Goal: Task Accomplishment & Management: Manage account settings

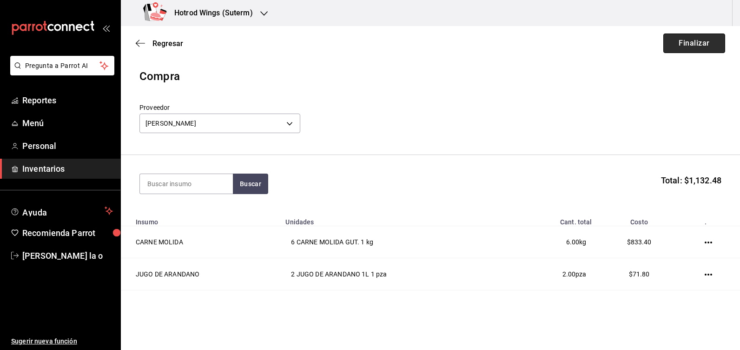
click at [695, 42] on button "Finalizar" at bounding box center [694, 43] width 62 height 20
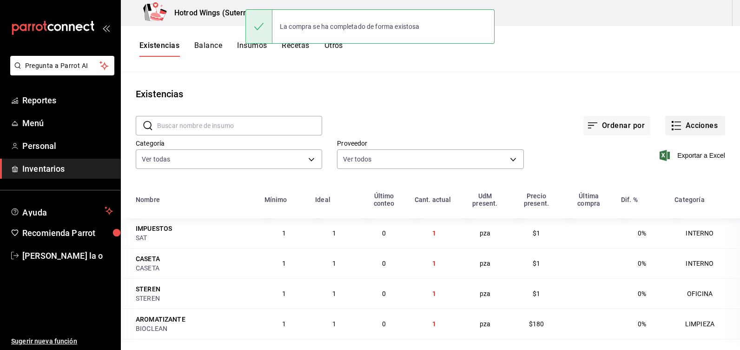
click at [696, 123] on button "Acciones" at bounding box center [695, 126] width 60 height 20
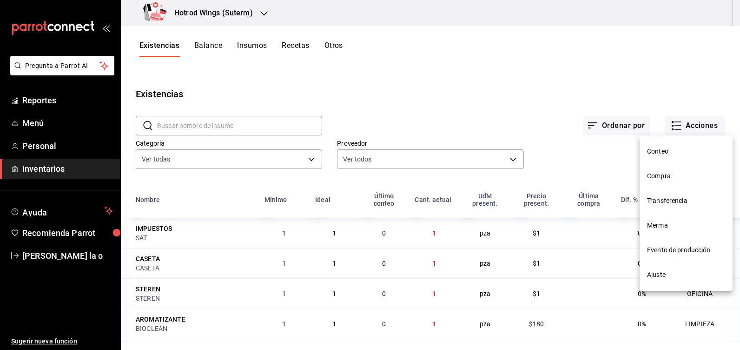
click at [669, 172] on span "Compra" at bounding box center [686, 176] width 78 height 10
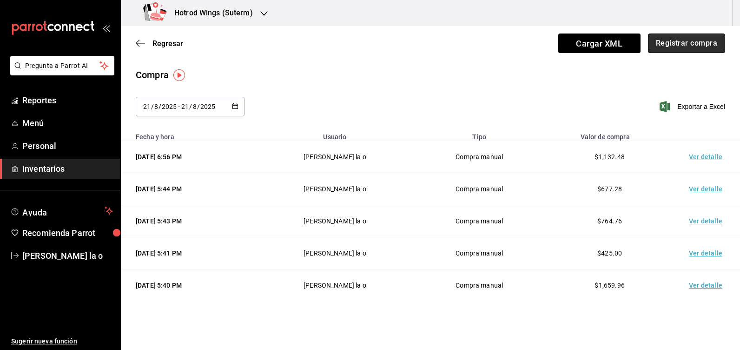
click at [664, 46] on button "Registrar compra" at bounding box center [686, 43] width 77 height 20
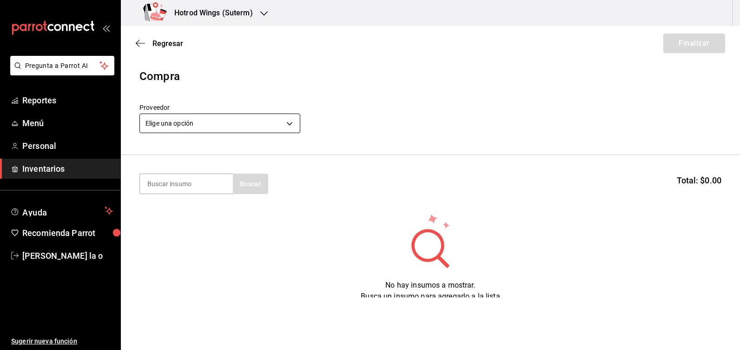
click at [295, 118] on body "Pregunta a Parrot AI Reportes Menú Personal Inventarios Ayuda Recomienda Parrot…" at bounding box center [370, 148] width 740 height 297
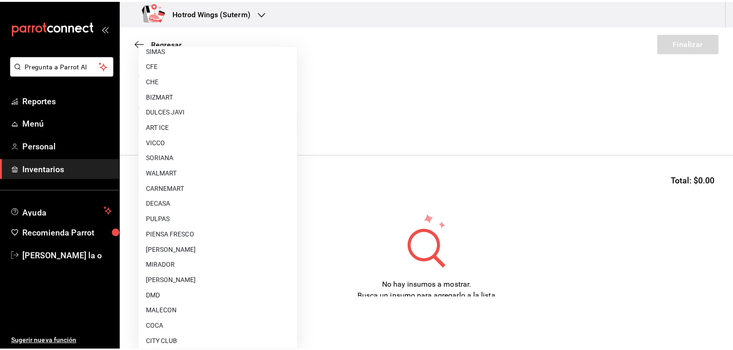
scroll to position [624, 0]
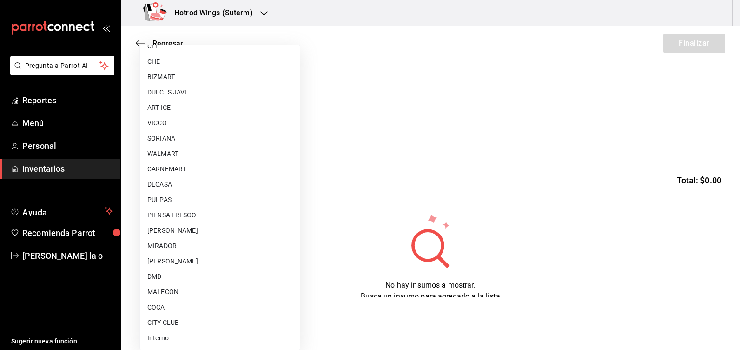
click at [177, 153] on li "WALMART" at bounding box center [220, 153] width 160 height 15
type input "d47c196f-dbcf-4c28-b957-5196d380472f"
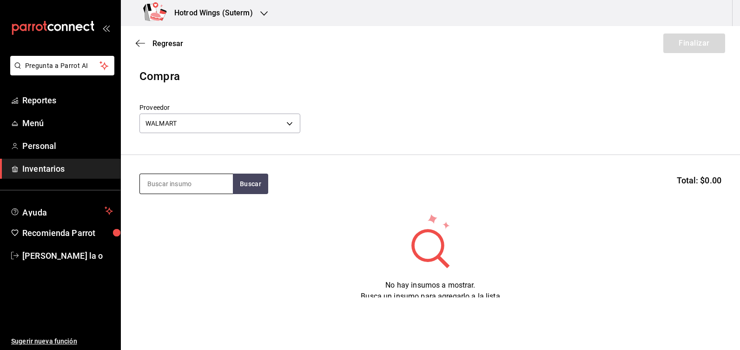
click at [175, 182] on input at bounding box center [186, 184] width 93 height 20
type input "COC"
click at [254, 183] on button "Buscar" at bounding box center [250, 183] width 35 height 20
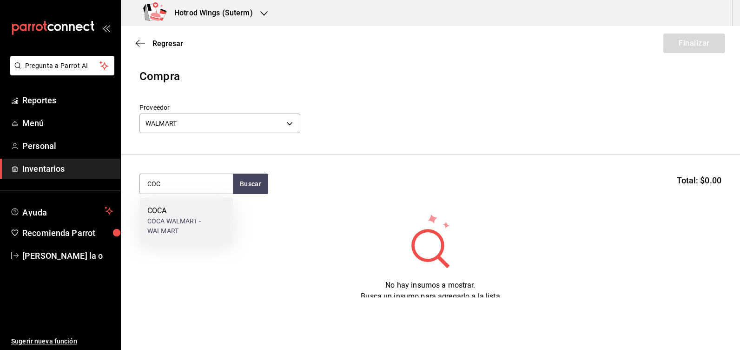
click at [169, 221] on div "COCA WALMART - WALMART" at bounding box center [186, 226] width 78 height 20
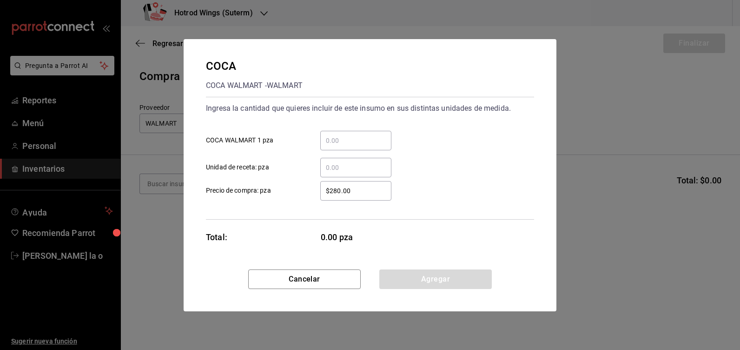
click at [341, 142] on input "​ COCA WALMART 1 pza" at bounding box center [355, 140] width 71 height 11
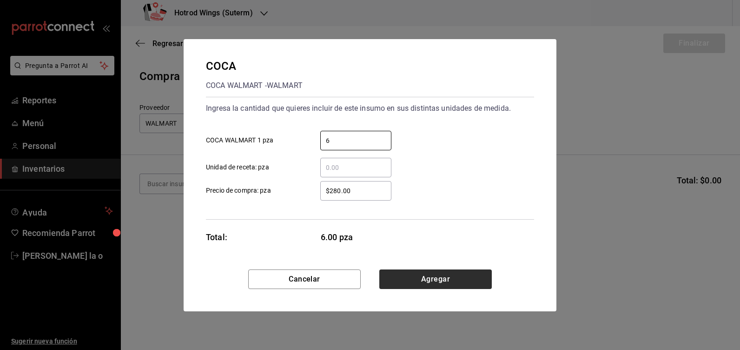
type input "6"
click at [419, 270] on button "Agregar" at bounding box center [435, 279] width 113 height 20
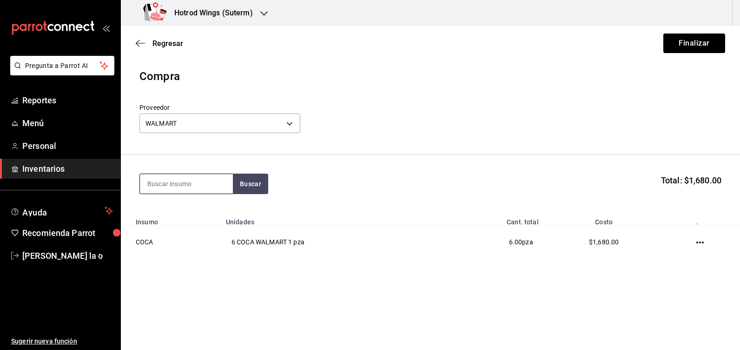
click at [164, 185] on input at bounding box center [186, 184] width 93 height 20
type input "CREMA"
click at [258, 188] on button "Buscar" at bounding box center [250, 183] width 35 height 20
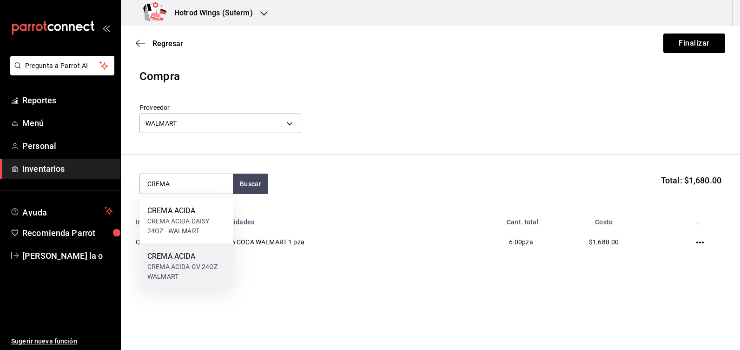
click at [206, 258] on div "CREMA ACIDA" at bounding box center [186, 256] width 78 height 11
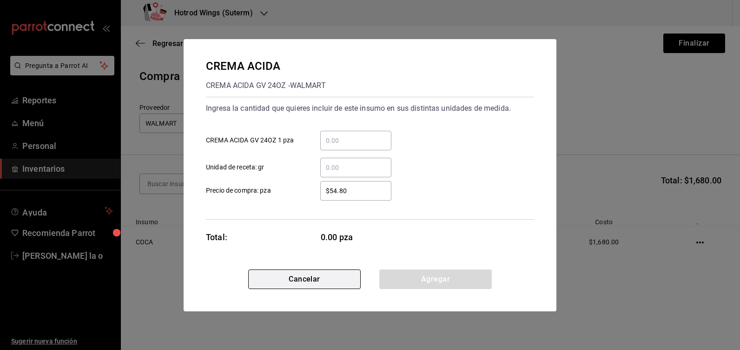
click at [303, 272] on button "Cancelar" at bounding box center [304, 279] width 113 height 20
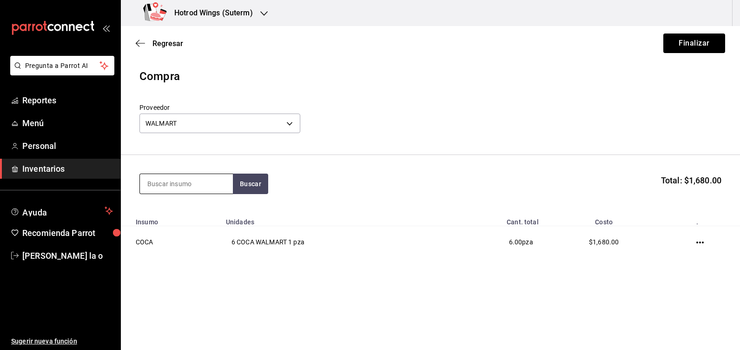
click at [173, 189] on input at bounding box center [186, 184] width 93 height 20
type input "CREMA"
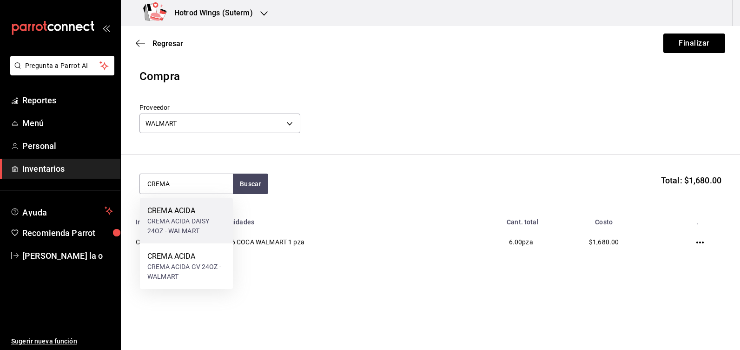
click at [192, 227] on div "CREMA ACIDA DAISY 24OZ - WALMART" at bounding box center [186, 226] width 78 height 20
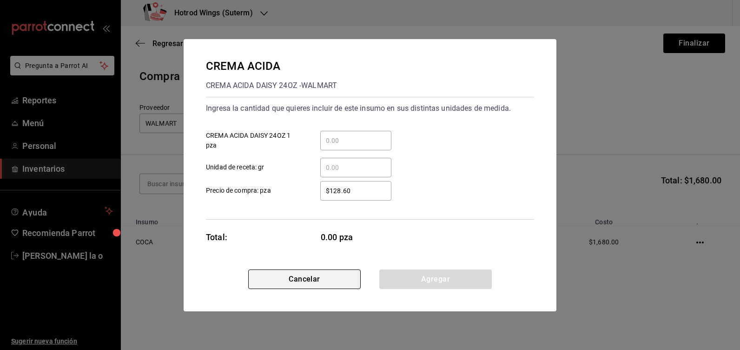
click at [326, 279] on button "Cancelar" at bounding box center [304, 279] width 113 height 20
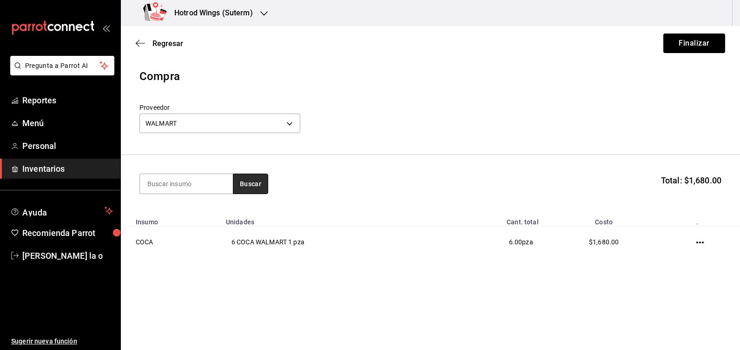
click at [260, 181] on button "Buscar" at bounding box center [250, 183] width 35 height 20
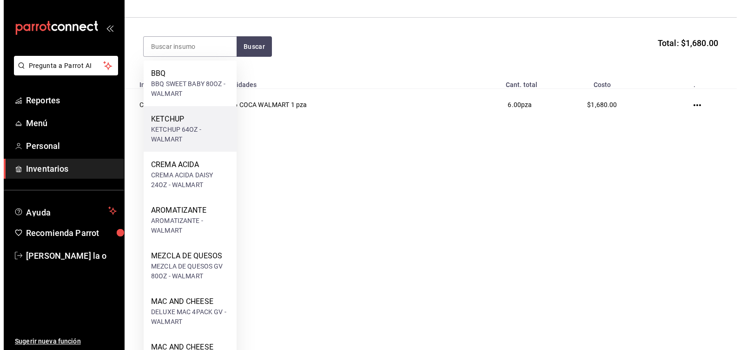
scroll to position [0, 0]
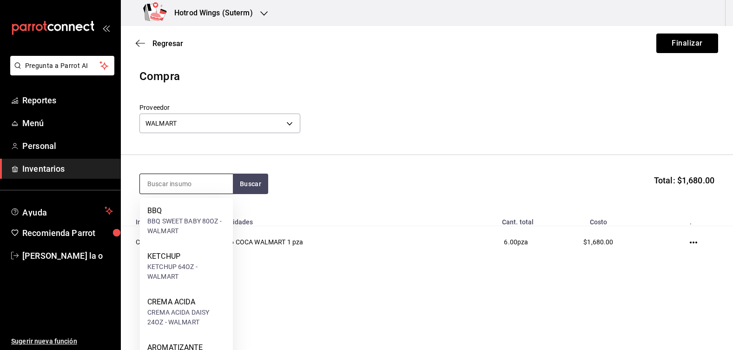
click at [165, 180] on input at bounding box center [186, 184] width 93 height 20
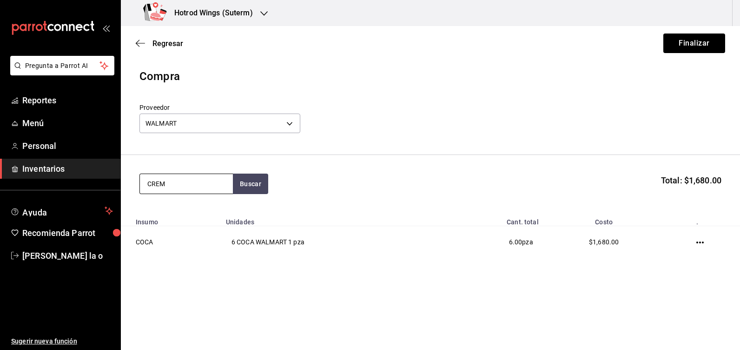
type input "CREMA"
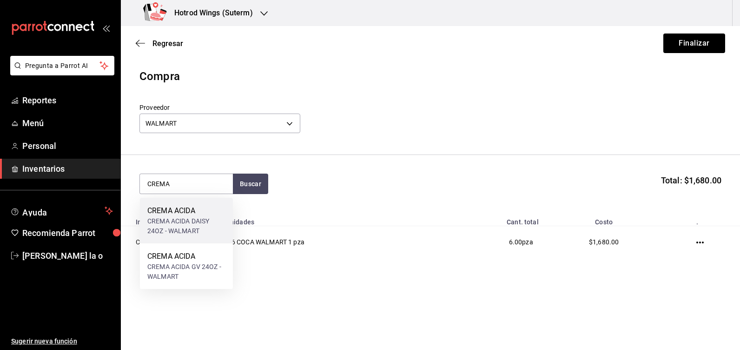
click at [178, 218] on div "CREMA ACIDA DAISY 24OZ - WALMART" at bounding box center [186, 226] width 78 height 20
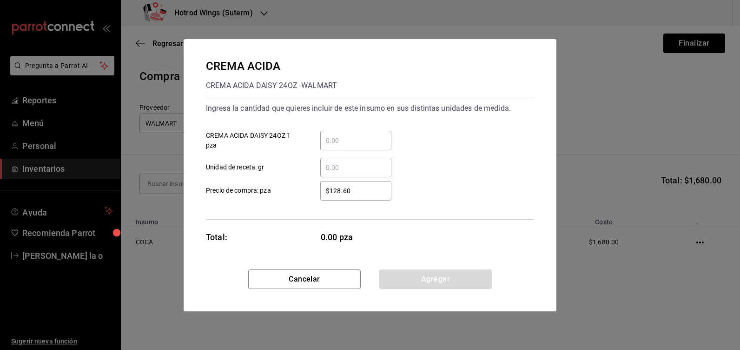
click at [328, 140] on input "​ CREMA ACIDA DAISY 24OZ 1 pza" at bounding box center [355, 140] width 71 height 11
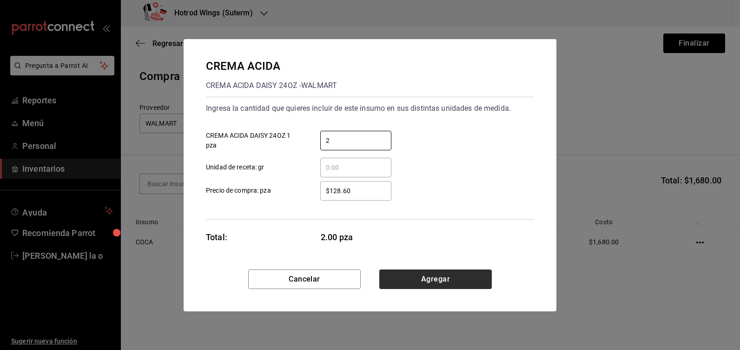
type input "2"
click at [455, 281] on button "Agregar" at bounding box center [435, 279] width 113 height 20
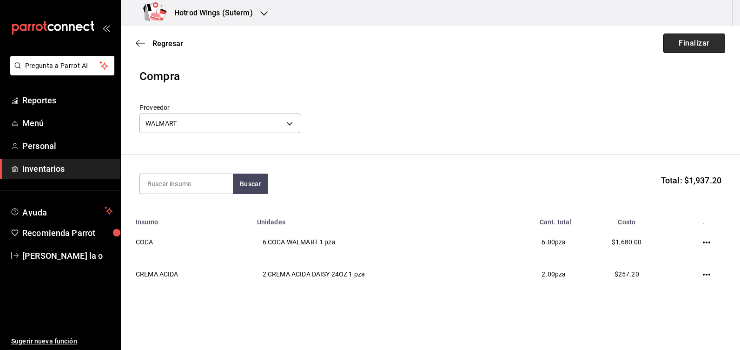
drag, startPoint x: 674, startPoint y: 40, endPoint x: 647, endPoint y: 70, distance: 40.5
click at [669, 39] on button "Finalizar" at bounding box center [694, 43] width 62 height 20
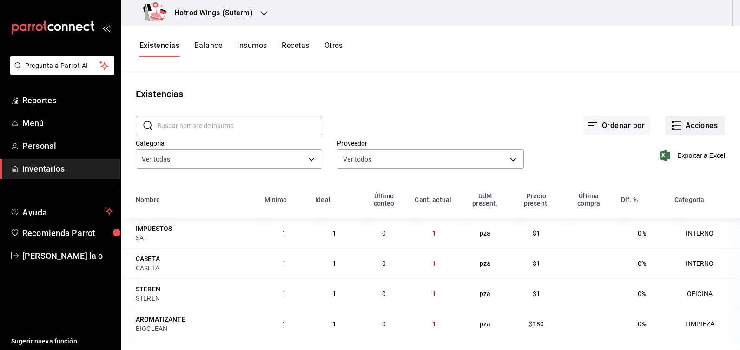
click at [688, 120] on button "Acciones" at bounding box center [695, 126] width 60 height 20
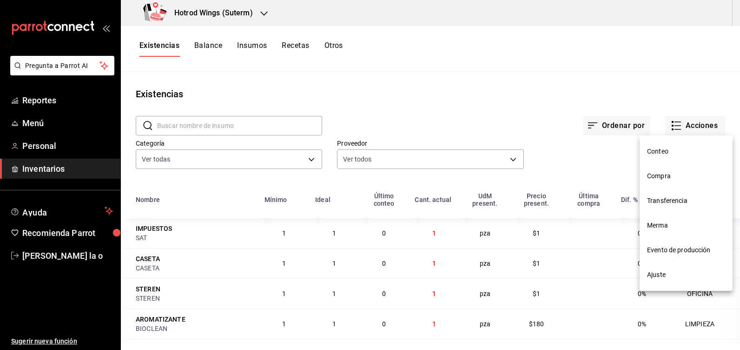
click at [665, 178] on span "Compra" at bounding box center [686, 176] width 78 height 10
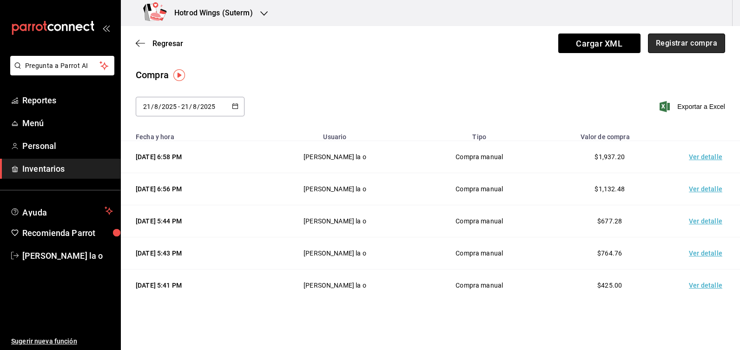
click at [679, 42] on button "Registrar compra" at bounding box center [686, 43] width 77 height 20
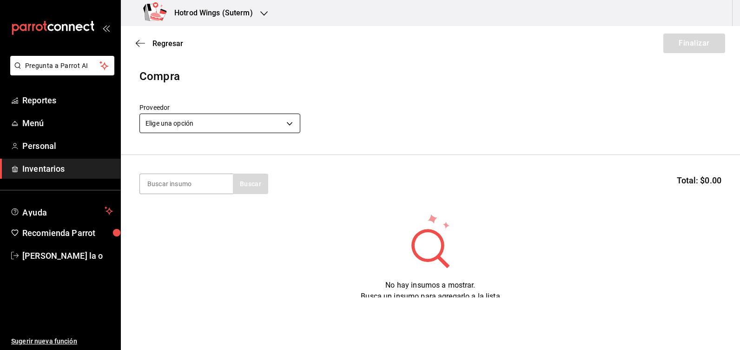
click at [285, 123] on body "Pregunta a Parrot AI Reportes Menú Personal Inventarios Ayuda Recomienda Parrot…" at bounding box center [370, 148] width 740 height 297
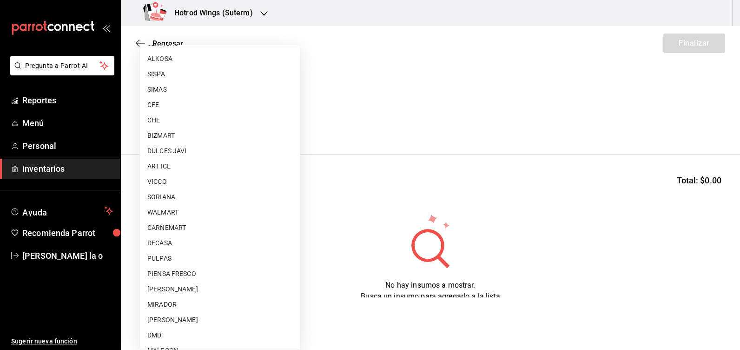
scroll to position [624, 0]
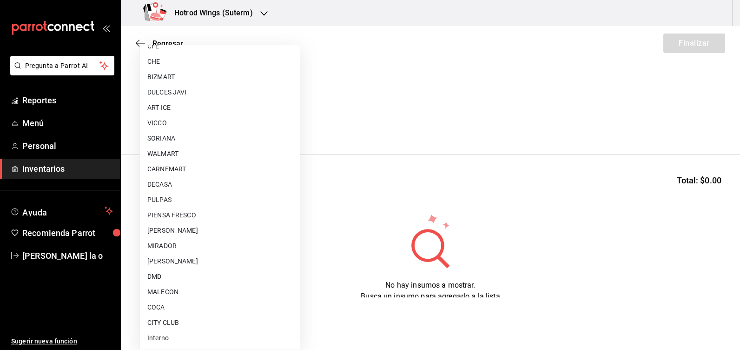
click at [197, 324] on li "CITY CLUB" at bounding box center [220, 322] width 160 height 15
type input "d1a39399-a629-4654-ba24-a3b28b807481"
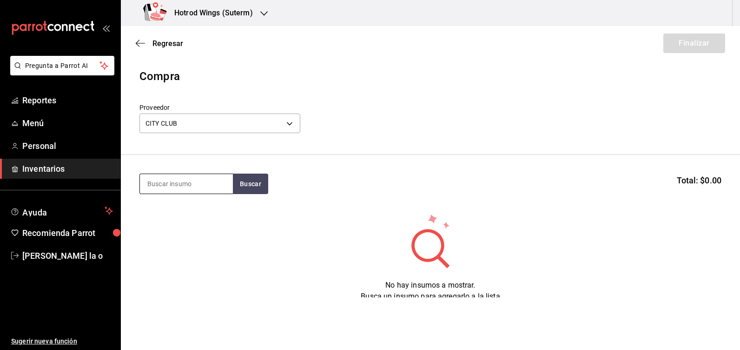
click at [191, 183] on input at bounding box center [186, 184] width 93 height 20
type input "CREMA DE COCO"
click at [255, 189] on button "Buscar" at bounding box center [250, 183] width 35 height 20
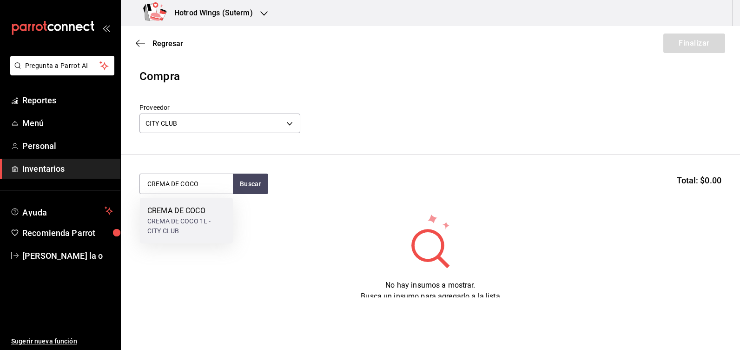
click at [160, 222] on div "CREMA DE COCO 1L - CITY CLUB" at bounding box center [186, 226] width 78 height 20
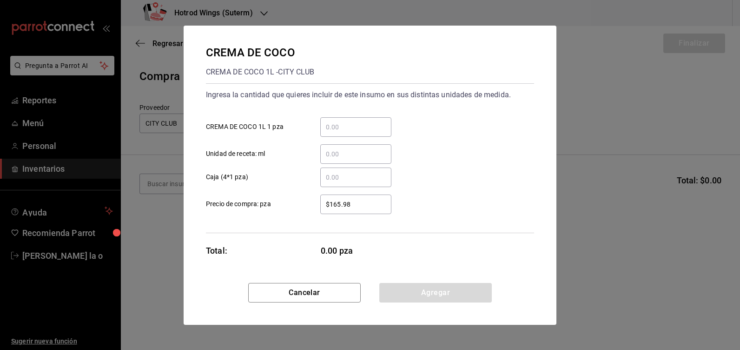
click at [339, 129] on input "​ CREMA DE COCO 1L 1 pza" at bounding box center [355, 126] width 71 height 11
type input "2"
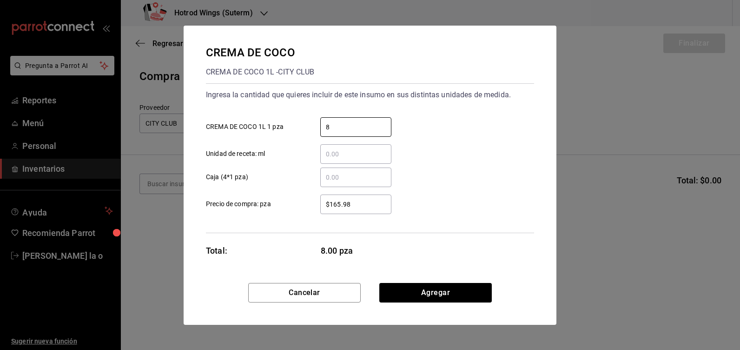
type input "8"
click at [352, 204] on input "$165.98" at bounding box center [355, 204] width 71 height 11
type input "$1"
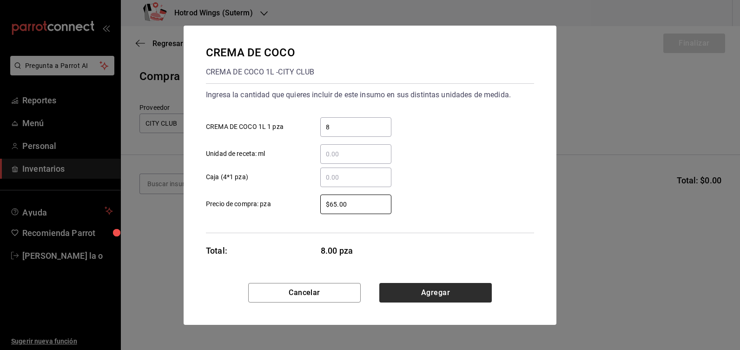
type input "$65.00"
click at [437, 288] on button "Agregar" at bounding box center [435, 293] width 113 height 20
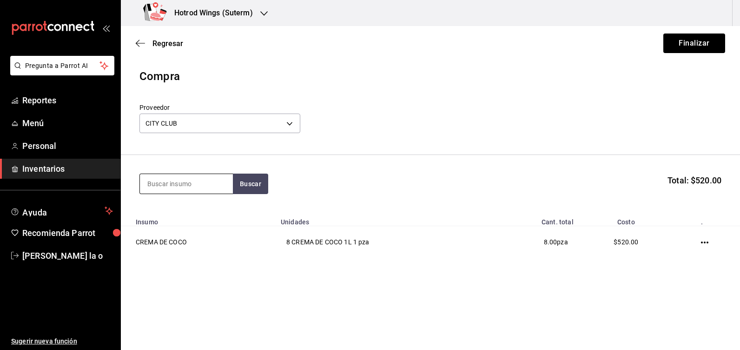
click at [165, 186] on input at bounding box center [186, 184] width 93 height 20
type input "ENSALADA"
click at [253, 187] on button "Buscar" at bounding box center [250, 183] width 35 height 20
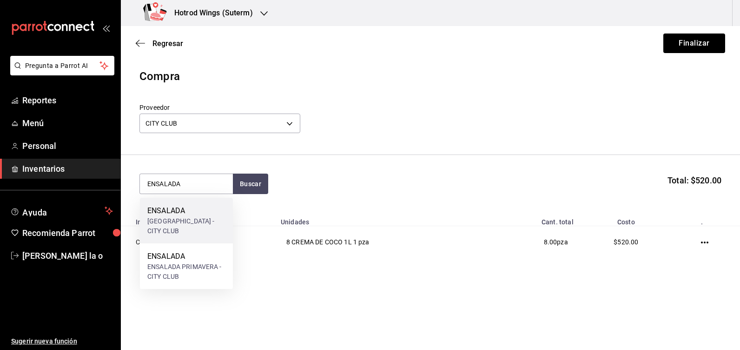
click at [195, 225] on div "[GEOGRAPHIC_DATA] - CITY CLUB" at bounding box center [186, 226] width 78 height 20
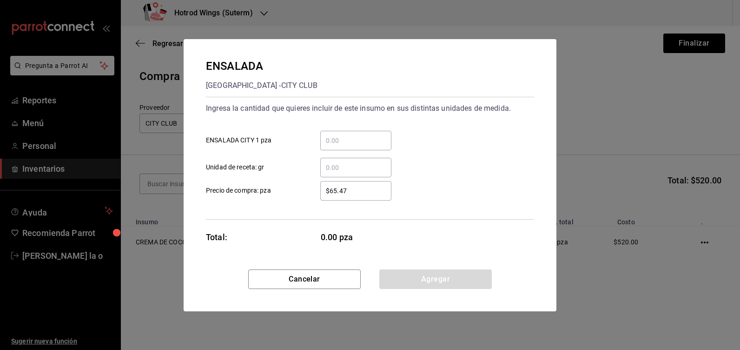
click at [331, 137] on input "​ ENSALADA CITY 1 pza" at bounding box center [355, 140] width 71 height 11
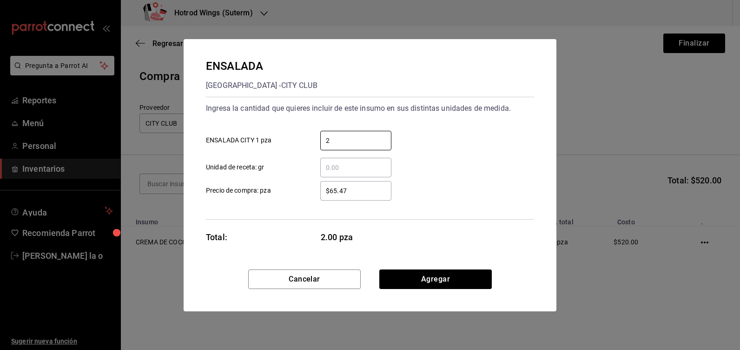
type input "2"
click at [353, 189] on input "$65.47" at bounding box center [355, 190] width 71 height 11
type input "$6"
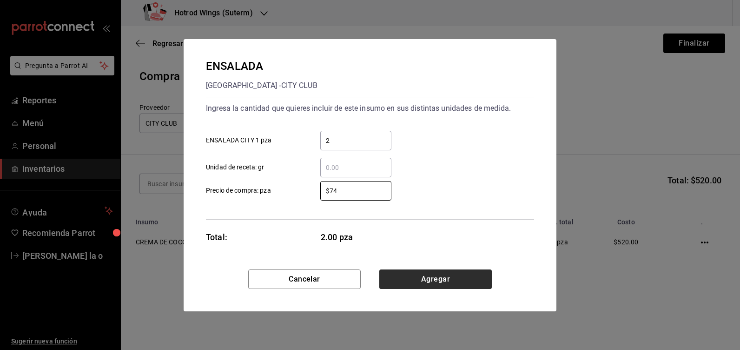
type input "$74"
click at [418, 282] on button "Agregar" at bounding box center [435, 279] width 113 height 20
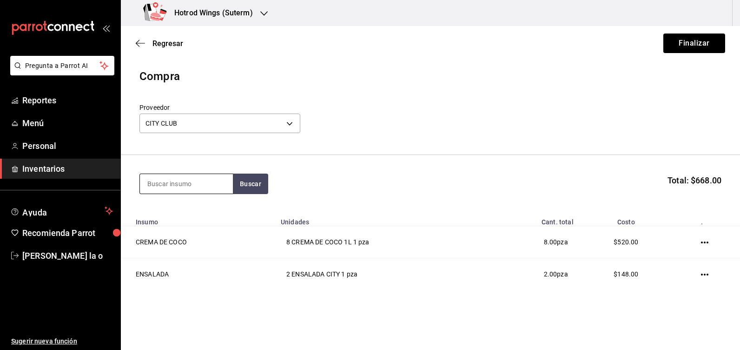
click at [181, 182] on input at bounding box center [186, 184] width 93 height 20
type input "NARANJA"
click at [252, 189] on button "Buscar" at bounding box center [250, 183] width 35 height 20
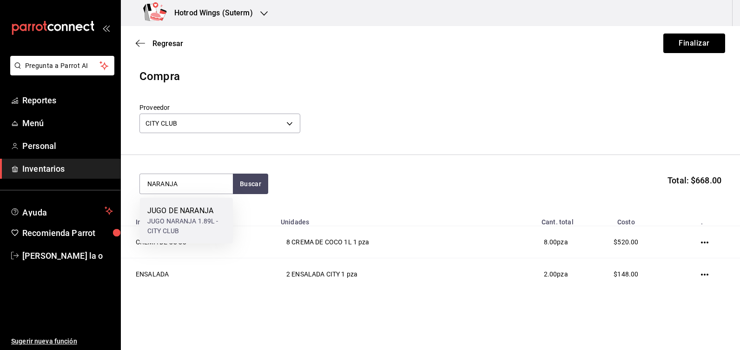
click at [210, 223] on div "JUGO NARANJA 1.89L - CITY CLUB" at bounding box center [186, 226] width 78 height 20
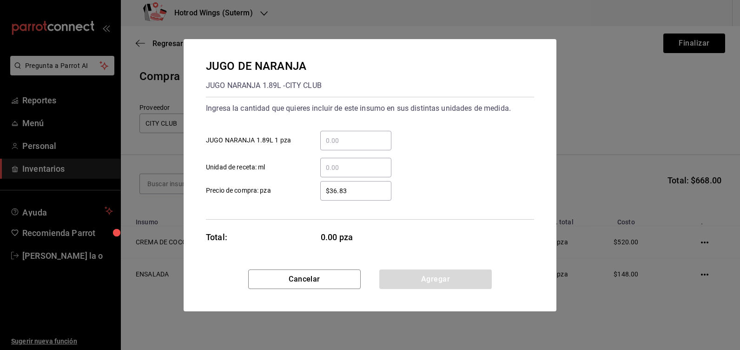
click at [351, 138] on input "​ JUGO NARANJA 1.89L 1 pza" at bounding box center [355, 140] width 71 height 11
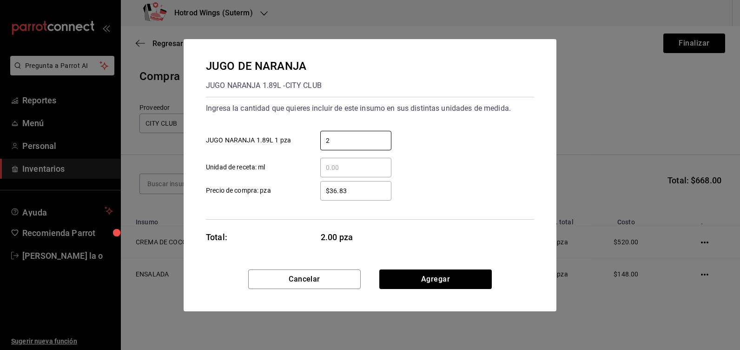
type input "2"
click at [353, 191] on input "$36.83" at bounding box center [355, 190] width 71 height 11
type input "$3"
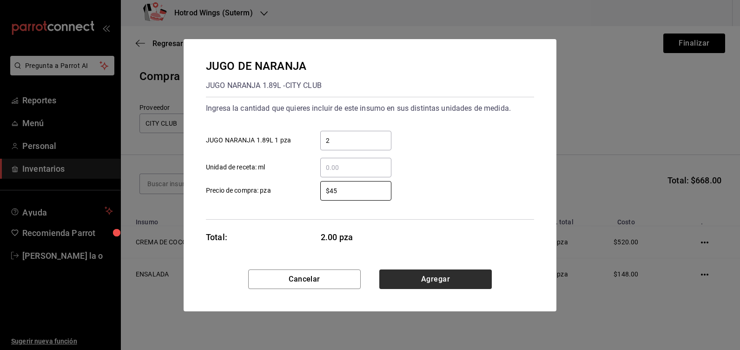
type input "$45"
click at [424, 272] on button "Agregar" at bounding box center [435, 279] width 113 height 20
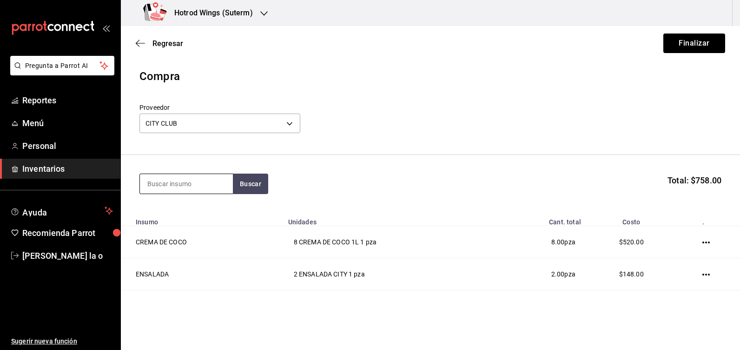
click at [187, 184] on input at bounding box center [186, 184] width 93 height 20
type input "MANGO"
click at [257, 182] on button "Buscar" at bounding box center [250, 183] width 35 height 20
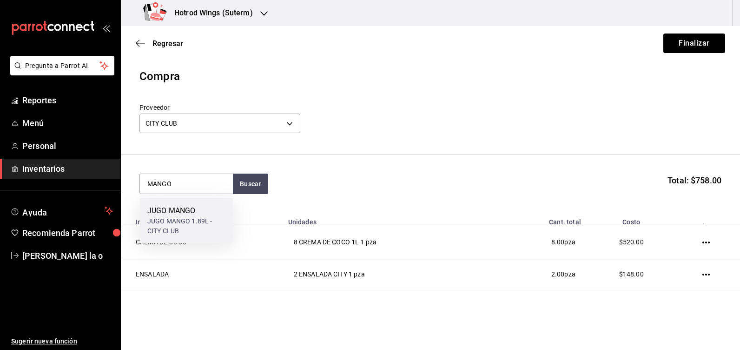
click at [172, 225] on div "JUGO MANGO 1.89L - CITY CLUB" at bounding box center [186, 226] width 78 height 20
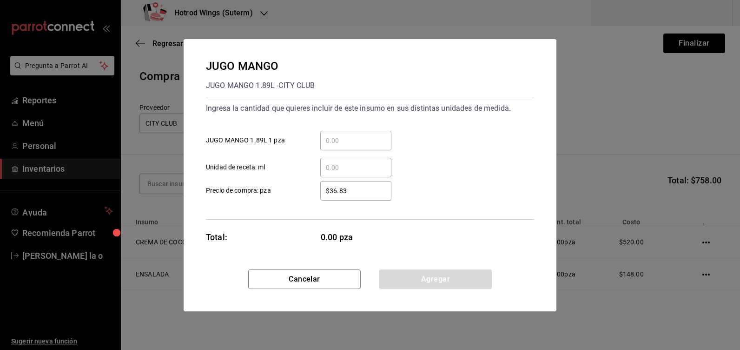
click at [349, 142] on input "​ JUGO MANGO 1.89L 1 pza" at bounding box center [355, 140] width 71 height 11
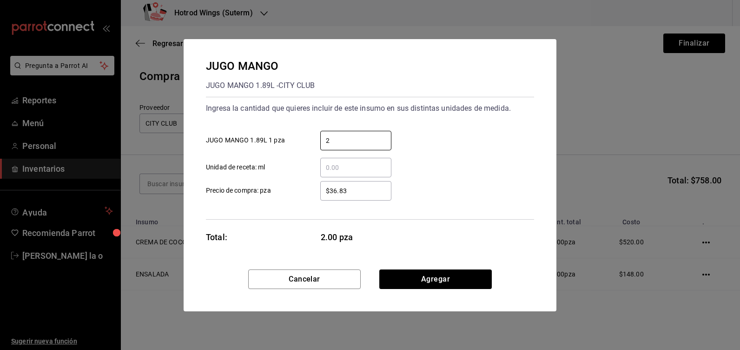
type input "2"
click at [358, 188] on input "$36.83" at bounding box center [355, 190] width 71 height 11
type input "$3"
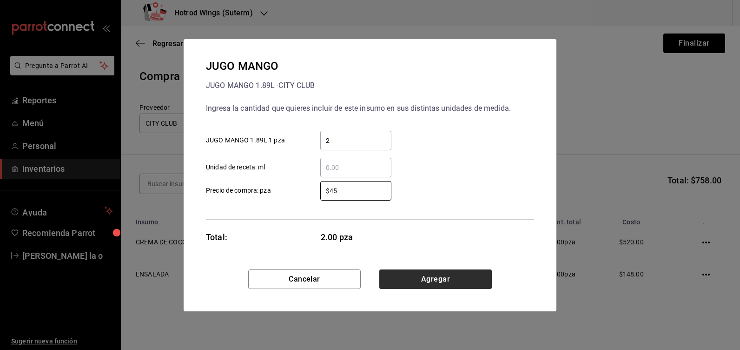
type input "$45"
click at [470, 283] on button "Agregar" at bounding box center [435, 279] width 113 height 20
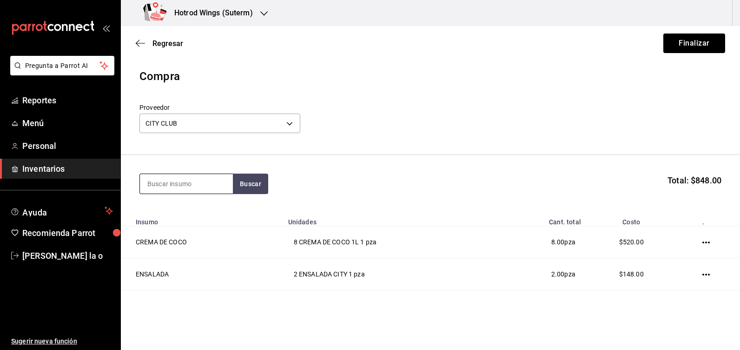
click at [176, 192] on input at bounding box center [186, 184] width 93 height 20
click at [177, 184] on input at bounding box center [186, 184] width 93 height 20
type input "[PERSON_NAME]"
click at [259, 183] on button "Buscar" at bounding box center [250, 183] width 35 height 20
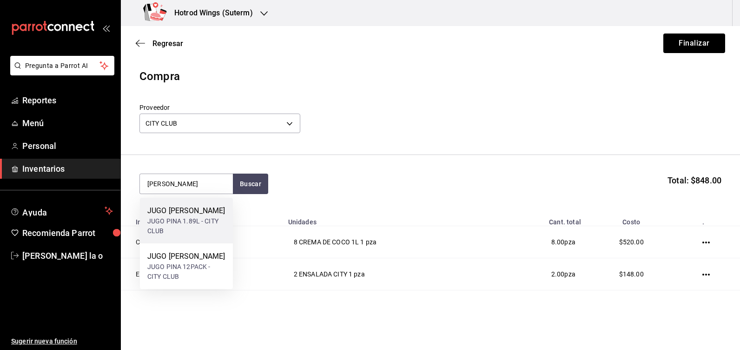
click at [175, 220] on div "JUGO PINA 1.89L - CITY CLUB" at bounding box center [186, 226] width 78 height 20
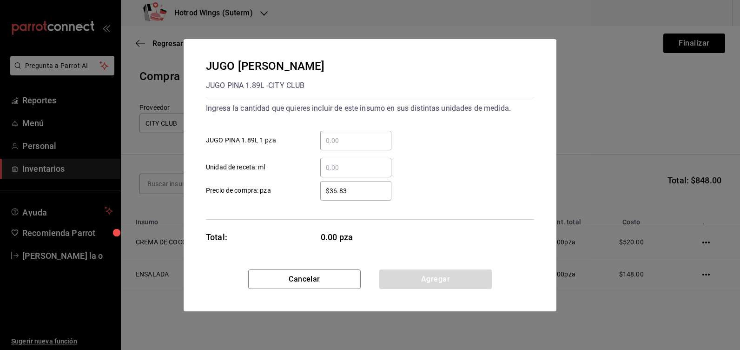
click at [327, 139] on input "​ JUGO PINA 1.89L 1 pza" at bounding box center [355, 140] width 71 height 11
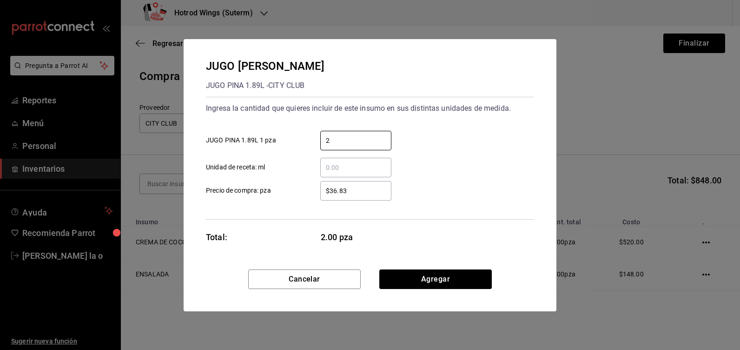
type input "2"
click at [359, 189] on input "$36.83" at bounding box center [355, 190] width 71 height 11
type input "$3"
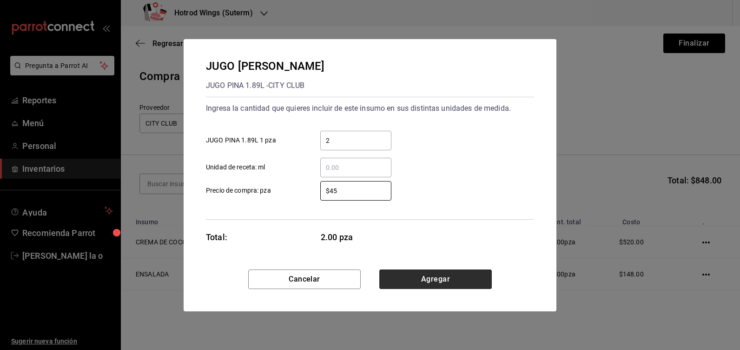
type input "$45"
click at [435, 276] on button "Agregar" at bounding box center [435, 279] width 113 height 20
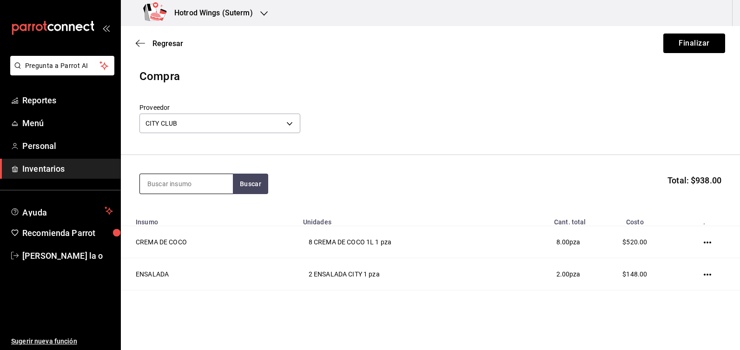
click at [156, 185] on input at bounding box center [186, 184] width 93 height 20
click at [248, 181] on button "Buscar" at bounding box center [250, 183] width 35 height 20
click at [183, 184] on input "TOCINO" at bounding box center [186, 184] width 93 height 20
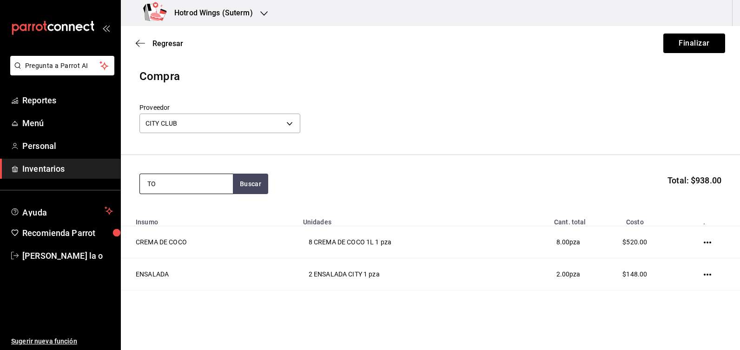
type input "T"
type input "GENE"
click at [253, 181] on button "Buscar" at bounding box center [250, 183] width 35 height 20
click at [202, 215] on div "GENERAL 0%" at bounding box center [180, 210] width 66 height 11
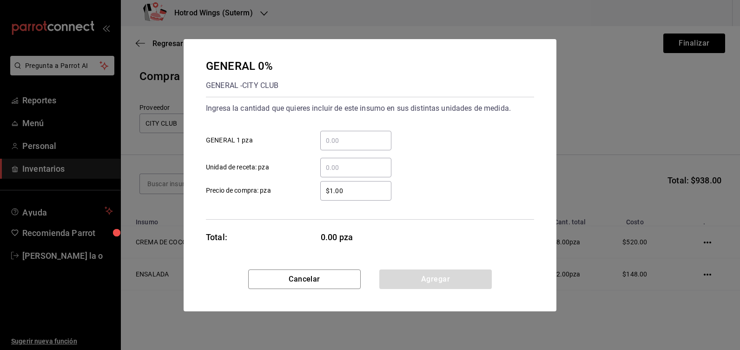
click at [336, 144] on input "​ GENERAL 1 pza" at bounding box center [355, 140] width 71 height 11
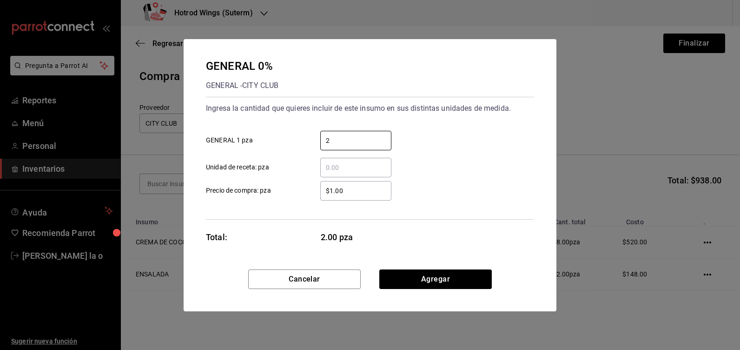
type input "2"
click at [358, 192] on input "$1.00" at bounding box center [355, 190] width 71 height 11
type input "$1"
type input "$164"
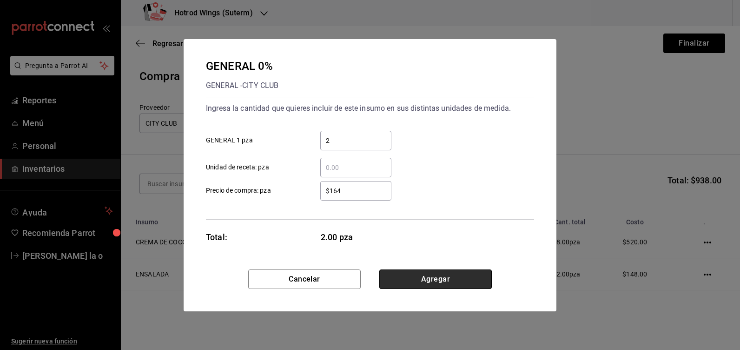
click at [433, 285] on button "Agregar" at bounding box center [435, 279] width 113 height 20
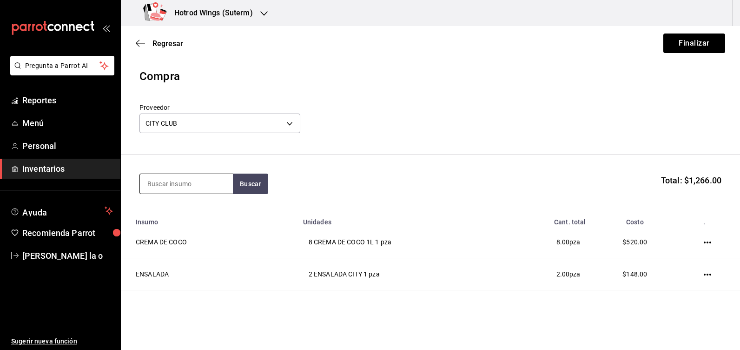
click at [166, 183] on input at bounding box center [186, 184] width 93 height 20
type input "TORTILLA"
click at [243, 184] on button "Buscar" at bounding box center [250, 183] width 35 height 20
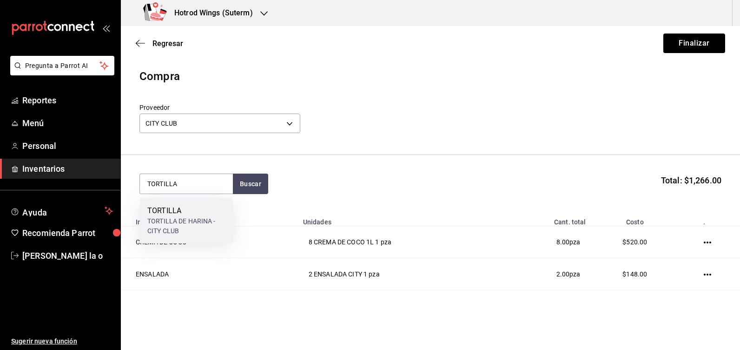
click at [201, 219] on div "TORTILLA DE HARINA - CITY CLUB" at bounding box center [186, 226] width 78 height 20
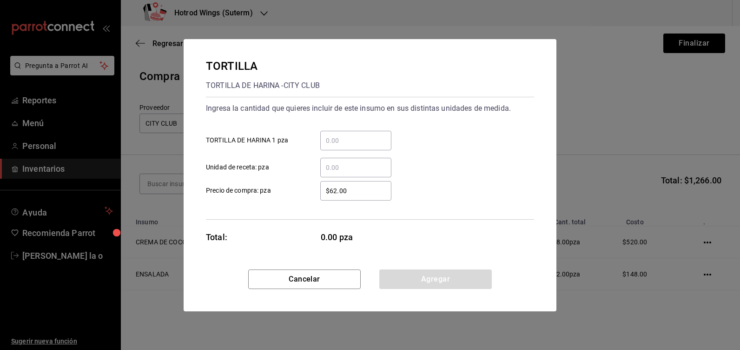
click at [333, 136] on input "​ TORTILLA DE HARINA 1 pza" at bounding box center [355, 140] width 71 height 11
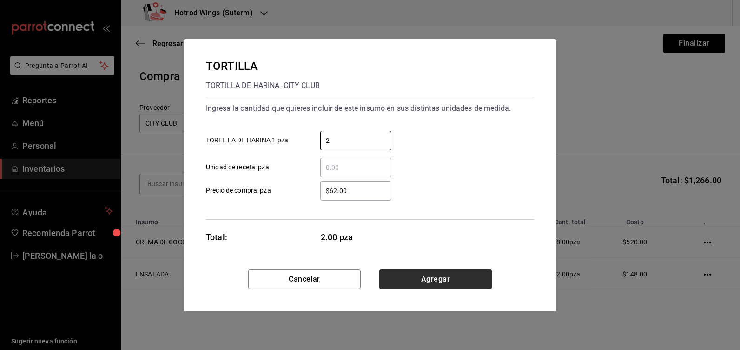
type input "2"
click at [438, 282] on button "Agregar" at bounding box center [435, 279] width 113 height 20
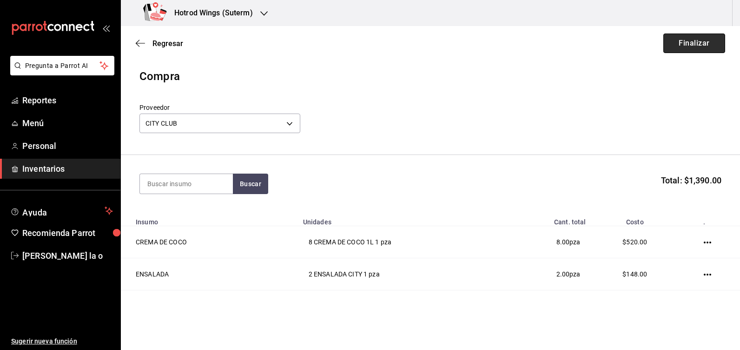
click at [679, 47] on button "Finalizar" at bounding box center [694, 43] width 62 height 20
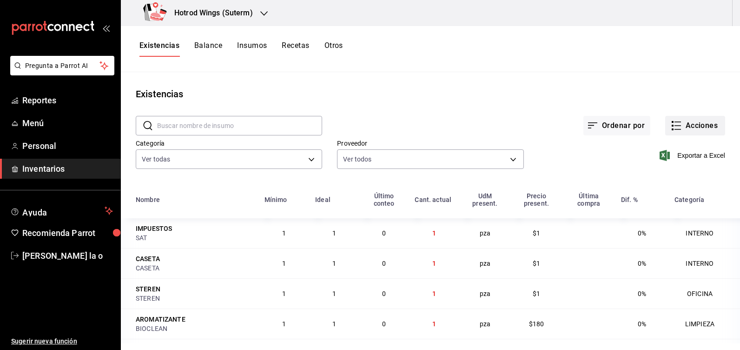
click at [677, 122] on button "Acciones" at bounding box center [695, 126] width 60 height 20
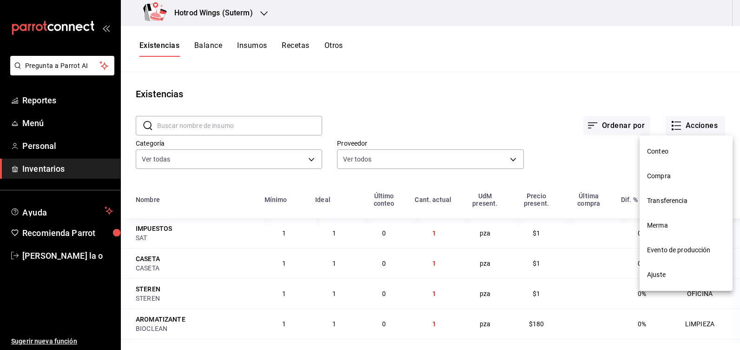
click at [661, 181] on li "Compra" at bounding box center [686, 176] width 93 height 25
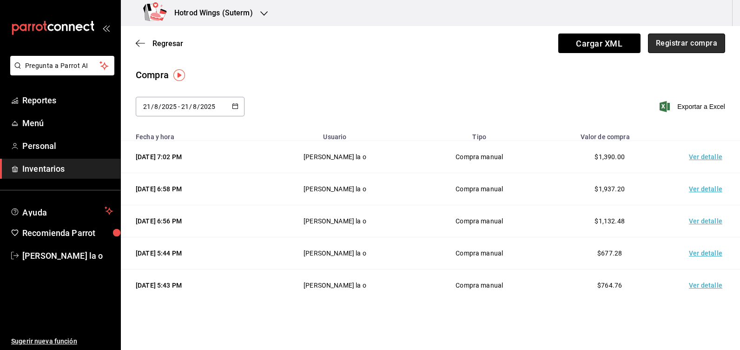
click at [684, 46] on button "Registrar compra" at bounding box center [686, 43] width 77 height 20
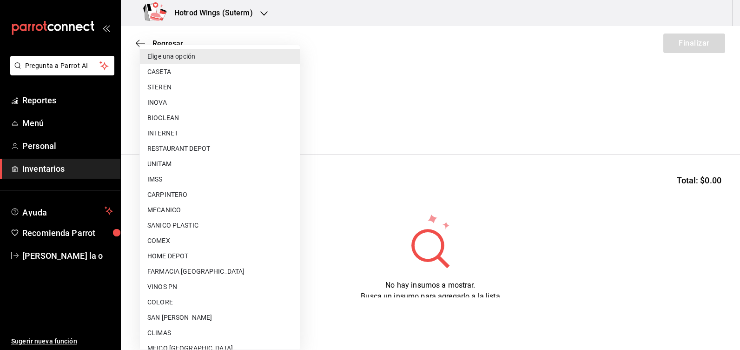
click at [294, 121] on body "Pregunta a Parrot AI Reportes Menú Personal Inventarios Ayuda Recomienda Parrot…" at bounding box center [370, 148] width 740 height 297
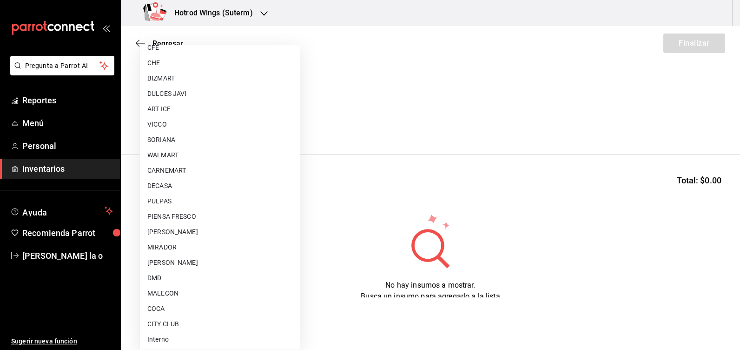
scroll to position [624, 0]
click at [167, 157] on li "WALMART" at bounding box center [220, 153] width 160 height 15
type input "d47c196f-dbcf-4c28-b957-5196d380472f"
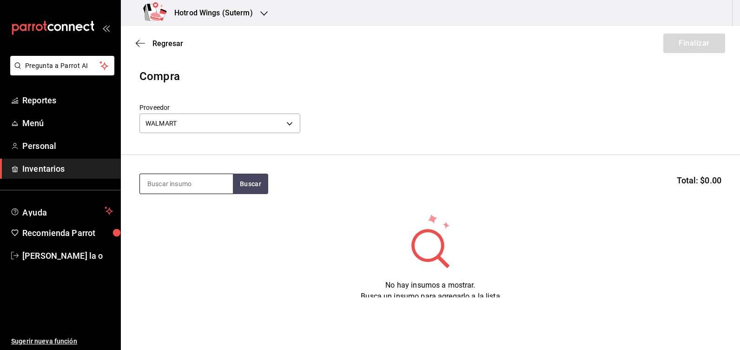
click at [159, 180] on input at bounding box center [186, 184] width 93 height 20
click at [251, 182] on button "Buscar" at bounding box center [250, 183] width 35 height 20
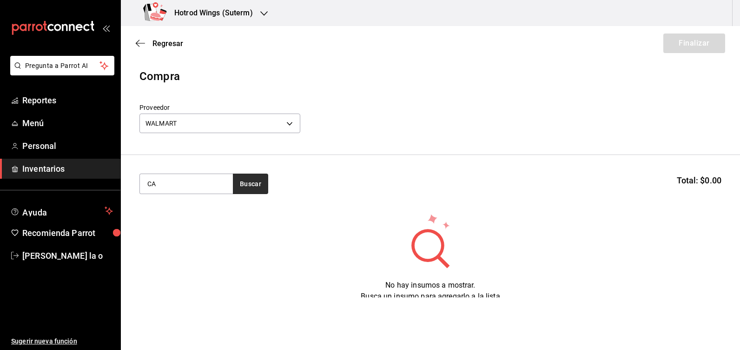
type input "C"
type input "POLLO"
click at [251, 182] on button "Buscar" at bounding box center [250, 183] width 35 height 20
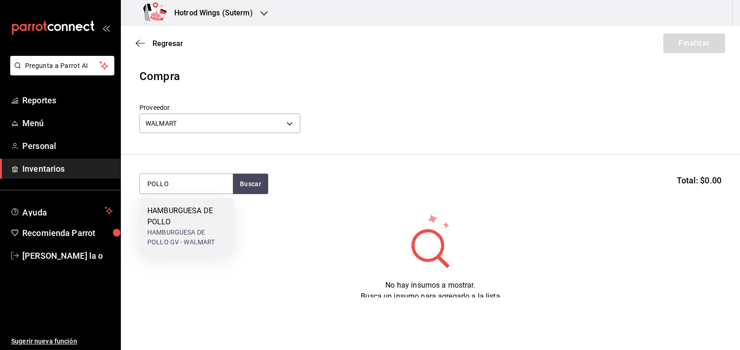
click at [187, 224] on div "HAMBURGUESA DE POLLO" at bounding box center [186, 216] width 78 height 22
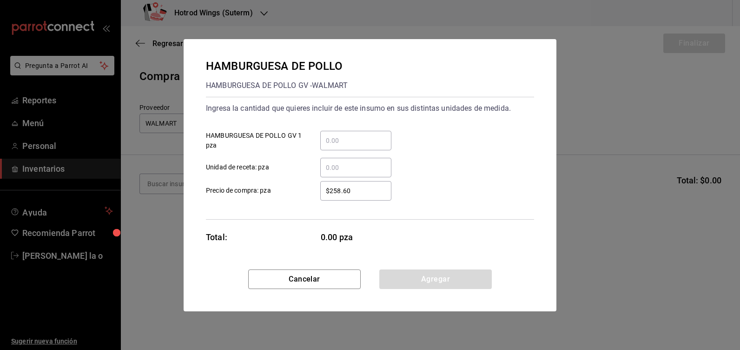
click at [332, 138] on input "​ HAMBURGUESA DE POLLO GV 1 pza" at bounding box center [355, 140] width 71 height 11
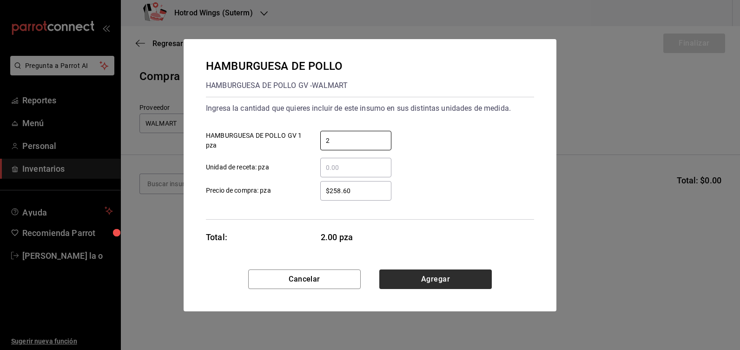
type input "2"
click at [446, 281] on button "Agregar" at bounding box center [435, 279] width 113 height 20
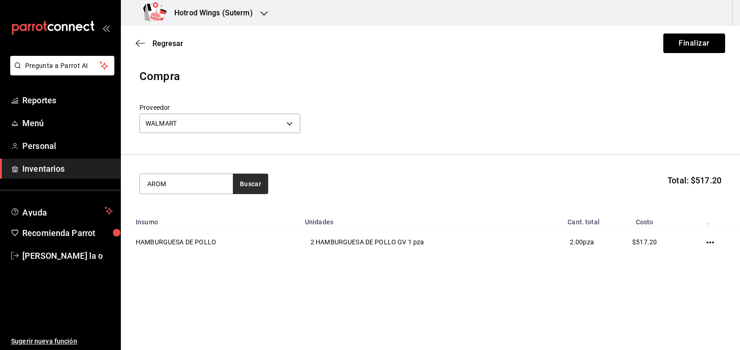
type input "AROM"
click at [244, 181] on button "Buscar" at bounding box center [250, 183] width 35 height 20
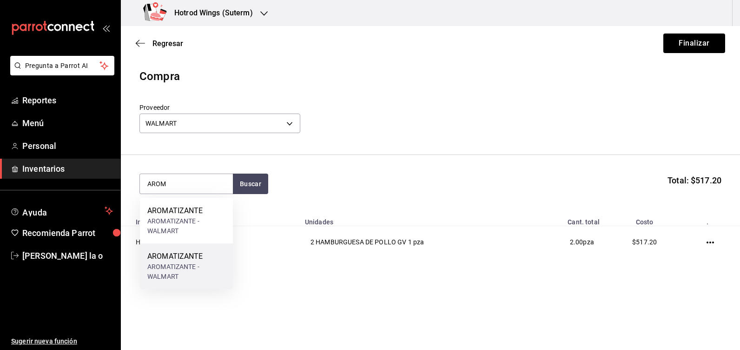
click at [197, 264] on div "AROMATIZANTE - WALMART" at bounding box center [186, 272] width 78 height 20
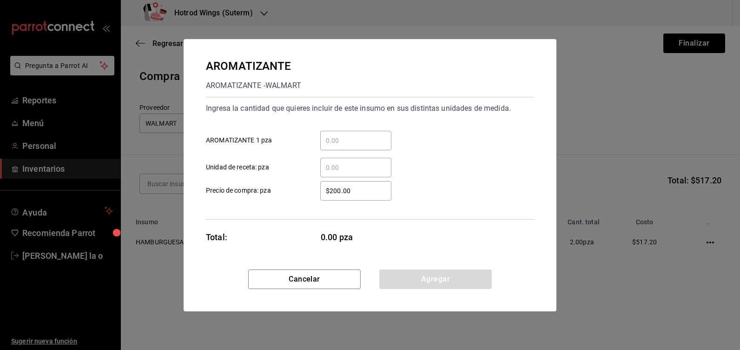
click at [344, 135] on input "​ AROMATIZANTE 1 pza" at bounding box center [355, 140] width 71 height 11
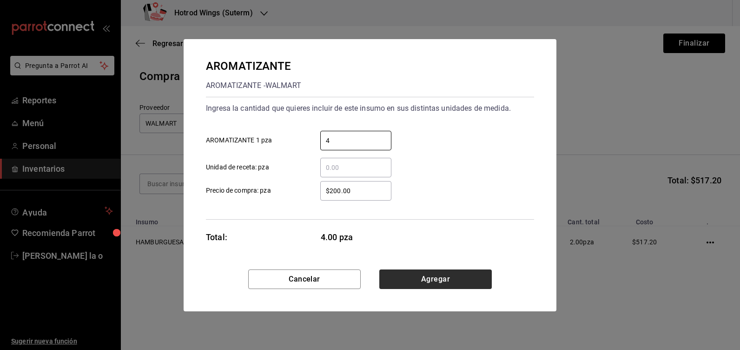
type input "4"
click at [461, 277] on button "Agregar" at bounding box center [435, 279] width 113 height 20
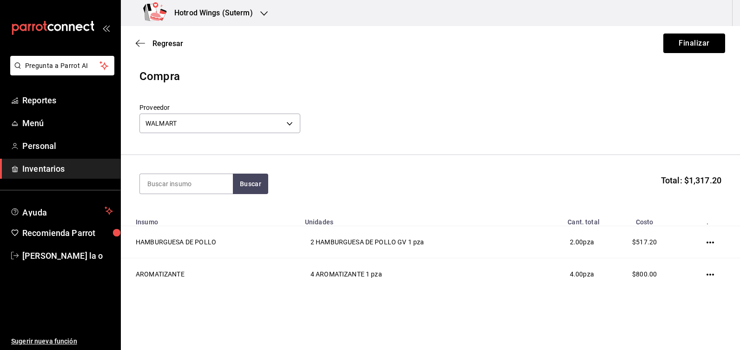
drag, startPoint x: 168, startPoint y: 187, endPoint x: 168, endPoint y: 162, distance: 24.6
click at [168, 179] on input at bounding box center [186, 184] width 93 height 20
type input "QUESO"
click at [245, 185] on button "Buscar" at bounding box center [250, 183] width 35 height 20
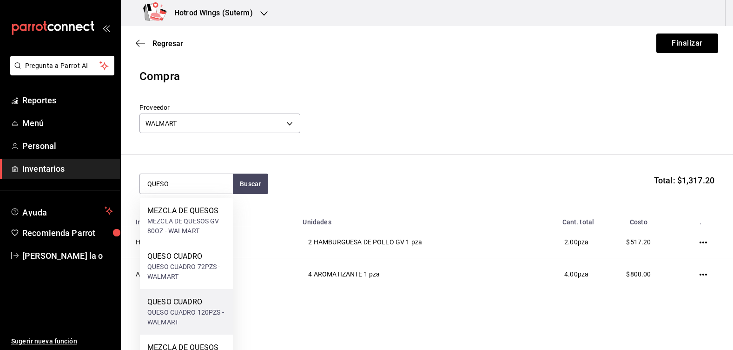
click at [197, 312] on div "QUESO CUADRO 120PZS - WALMART" at bounding box center [186, 317] width 78 height 20
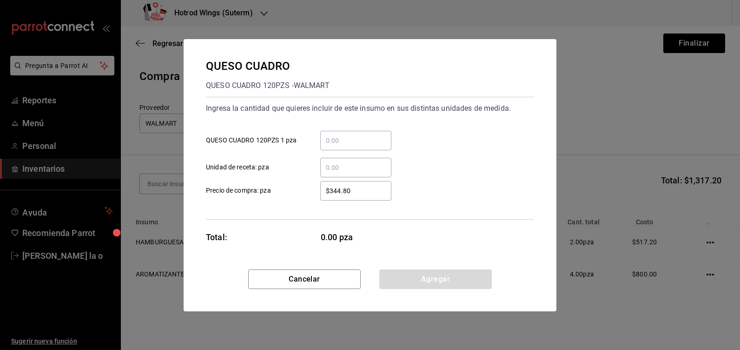
click at [346, 139] on input "​ QUESO CUADRO 120PZS 1 pza" at bounding box center [355, 140] width 71 height 11
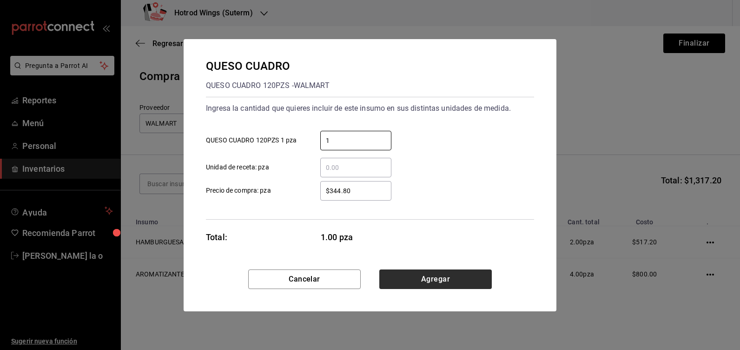
type input "1"
click at [466, 279] on button "Agregar" at bounding box center [435, 279] width 113 height 20
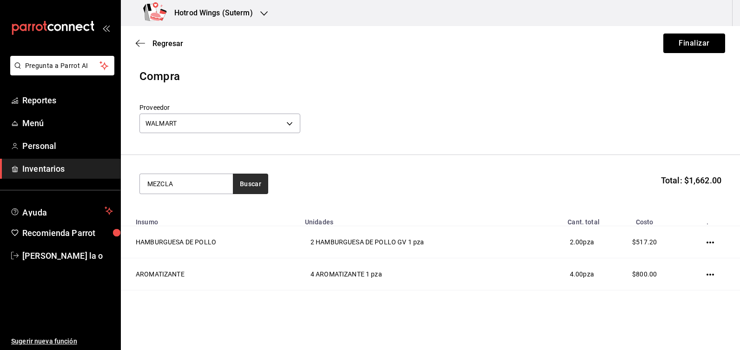
type input "MEZCLA"
click at [244, 186] on button "Buscar" at bounding box center [250, 183] width 35 height 20
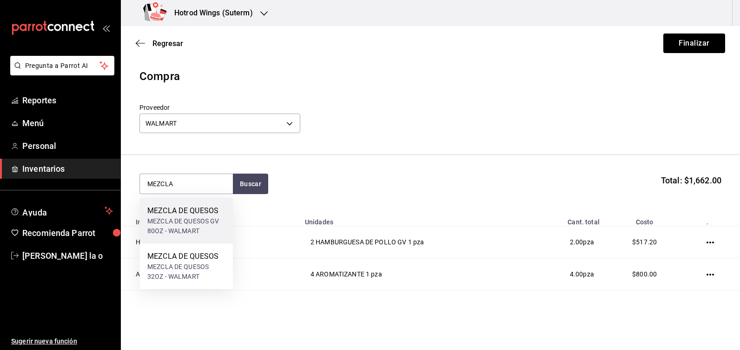
click at [191, 217] on div "MEZCLA DE QUESOS GV 80OZ - WALMART" at bounding box center [186, 226] width 78 height 20
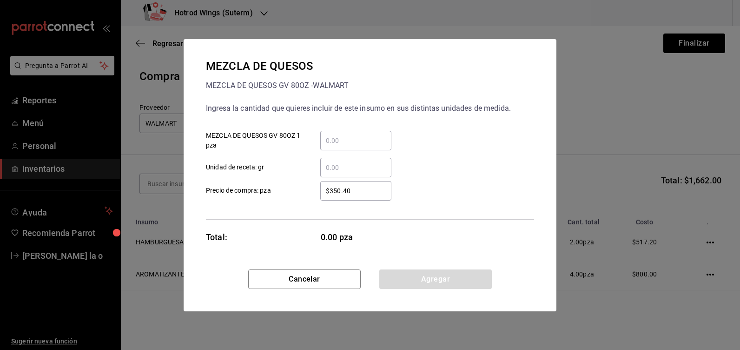
click at [328, 139] on input "​ MEZCLA DE QUESOS GV 80OZ 1 pza" at bounding box center [355, 140] width 71 height 11
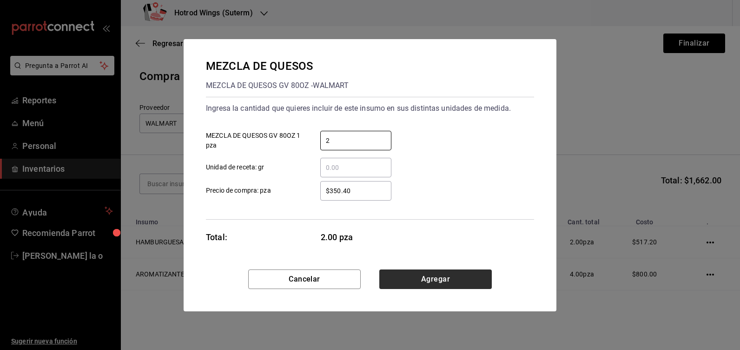
type input "2"
click at [462, 281] on button "Agregar" at bounding box center [435, 279] width 113 height 20
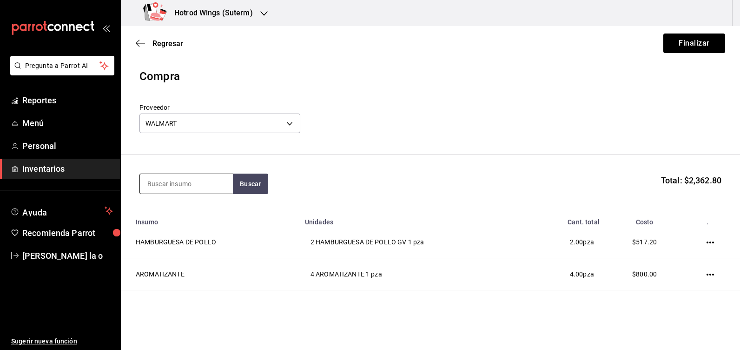
click at [161, 183] on input at bounding box center [186, 184] width 93 height 20
type input "TOCINO"
click at [241, 181] on button "Buscar" at bounding box center [250, 183] width 35 height 20
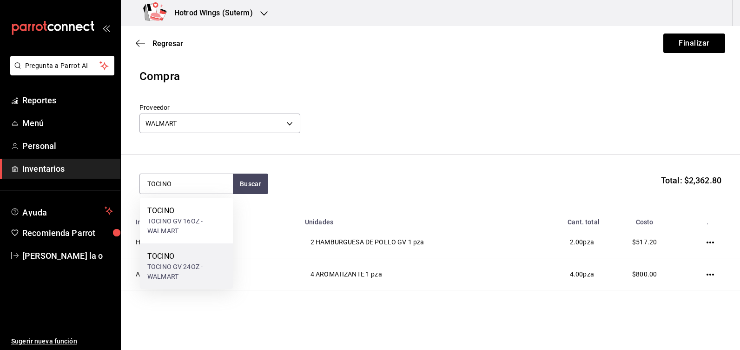
click at [186, 262] on div "TOCINO GV 24OZ - WALMART" at bounding box center [186, 272] width 78 height 20
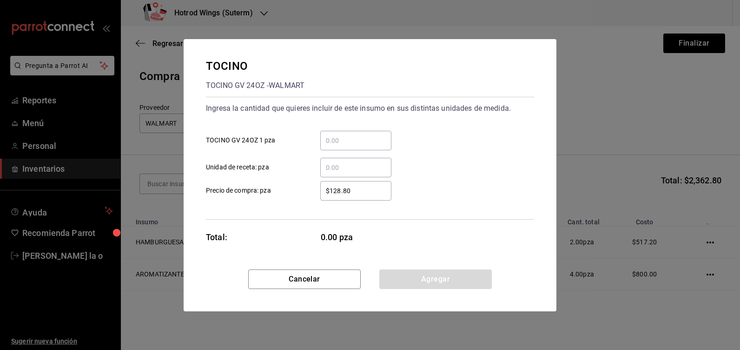
click at [362, 142] on input "​ TOCINO GV 24OZ 1 pza" at bounding box center [355, 140] width 71 height 11
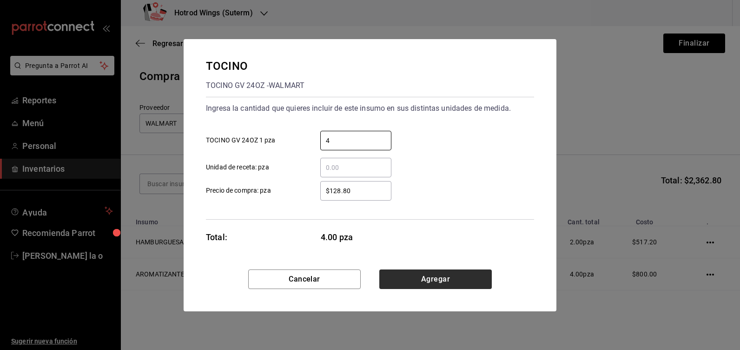
type input "4"
click at [424, 275] on button "Agregar" at bounding box center [435, 279] width 113 height 20
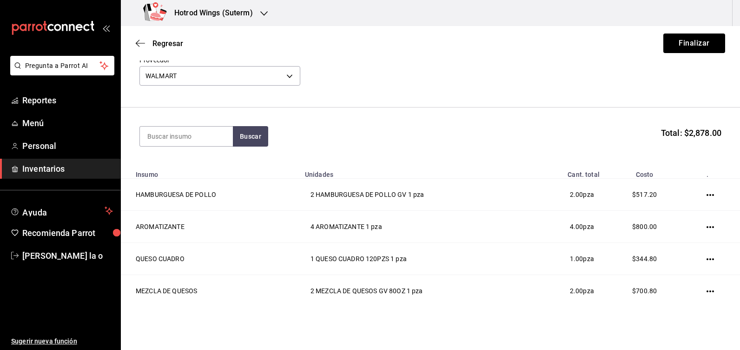
scroll to position [119, 0]
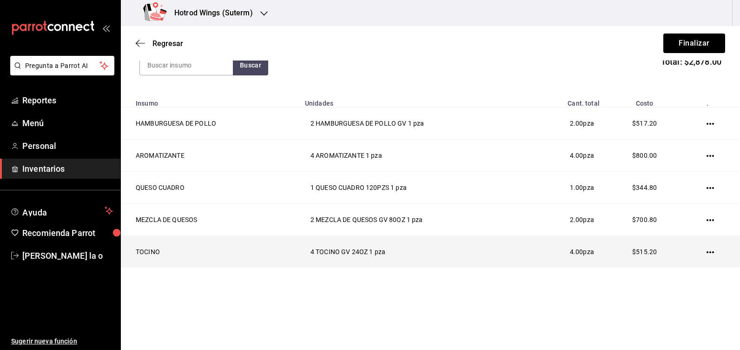
click at [707, 251] on icon "button" at bounding box center [710, 251] width 7 height 7
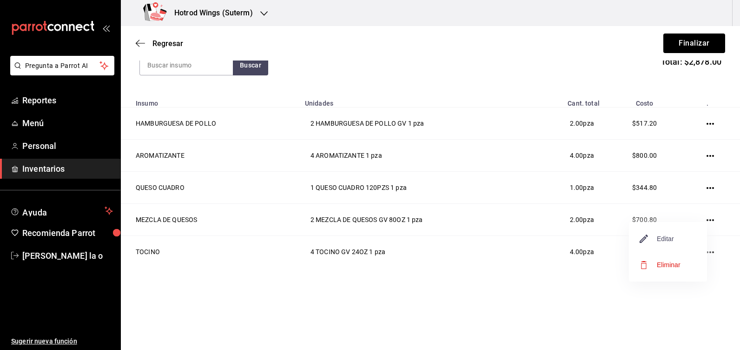
click at [663, 239] on span "Editar" at bounding box center [657, 238] width 34 height 11
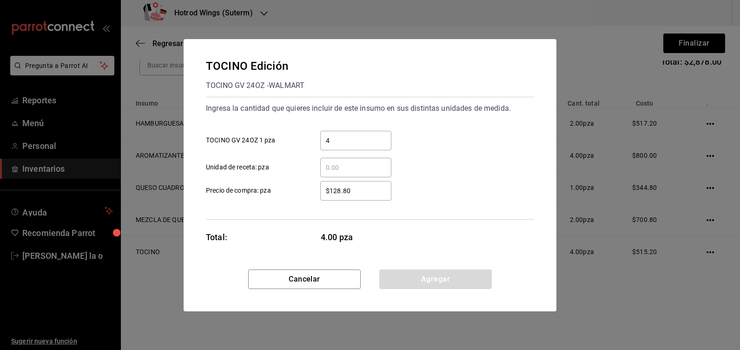
click at [355, 146] on input "4" at bounding box center [355, 140] width 71 height 11
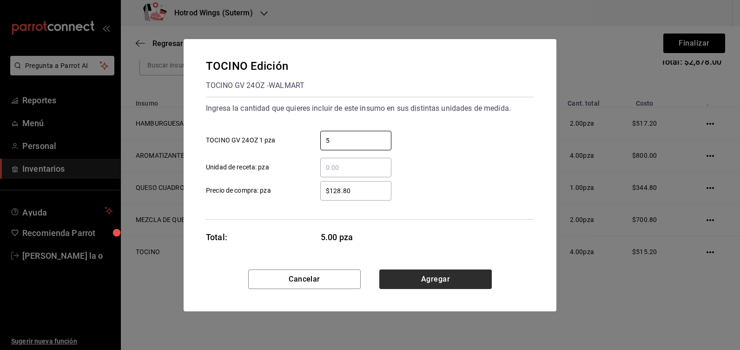
type input "5"
click at [426, 280] on button "Agregar" at bounding box center [435, 279] width 113 height 20
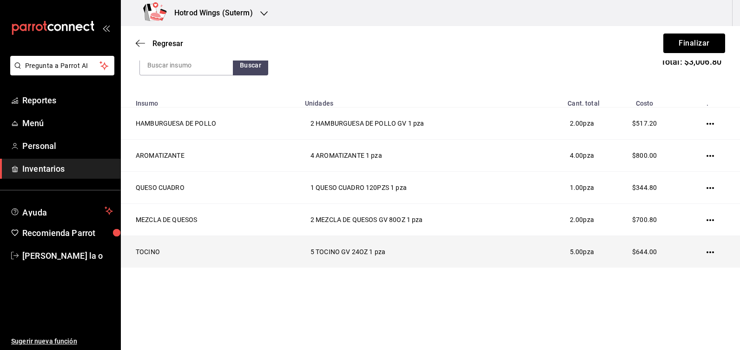
click at [709, 252] on td at bounding box center [712, 252] width 56 height 32
click at [707, 252] on icon "button" at bounding box center [710, 251] width 7 height 7
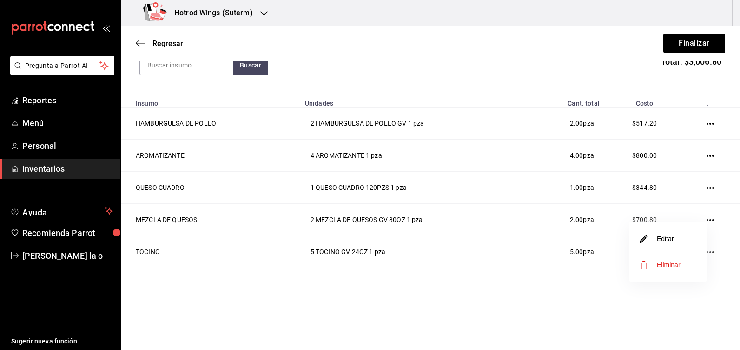
click at [676, 241] on li "Editar" at bounding box center [668, 238] width 78 height 26
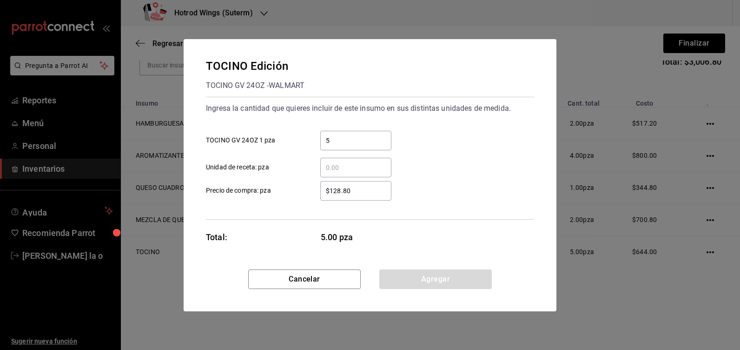
click at [342, 145] on input "5" at bounding box center [355, 140] width 71 height 11
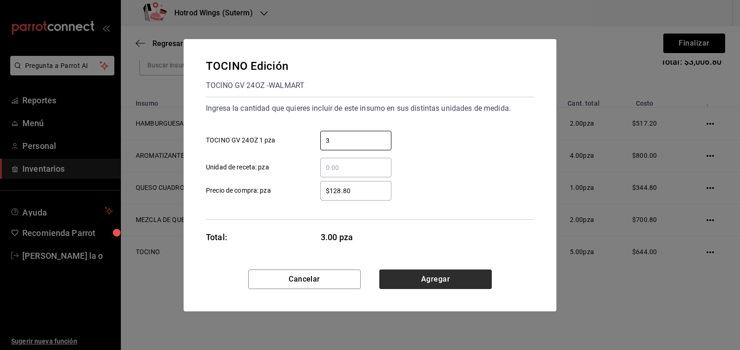
type input "3"
drag, startPoint x: 460, startPoint y: 276, endPoint x: 456, endPoint y: 256, distance: 20.4
click at [460, 275] on button "Agregar" at bounding box center [435, 279] width 113 height 20
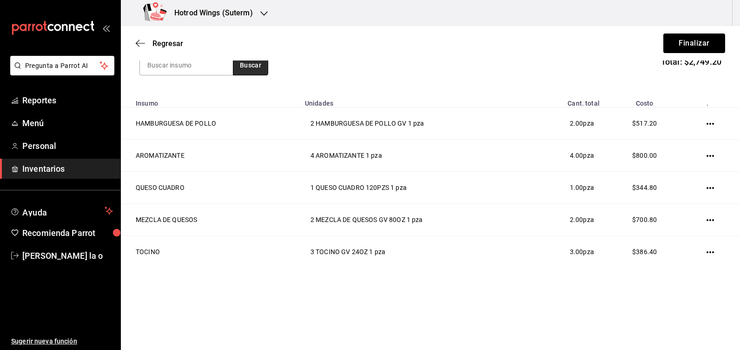
click at [263, 64] on button "Buscar" at bounding box center [250, 65] width 35 height 20
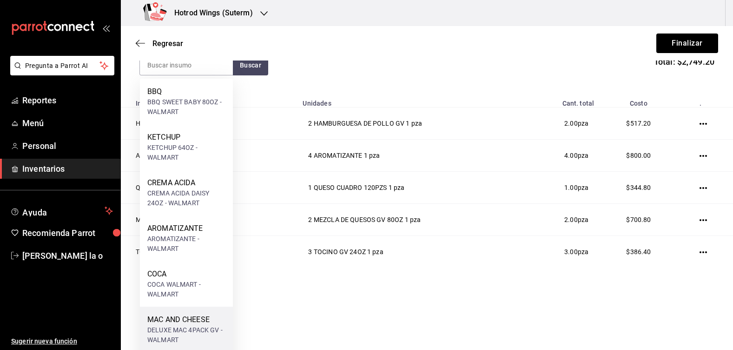
click at [200, 316] on div "MAC AND CHEESE" at bounding box center [186, 319] width 78 height 11
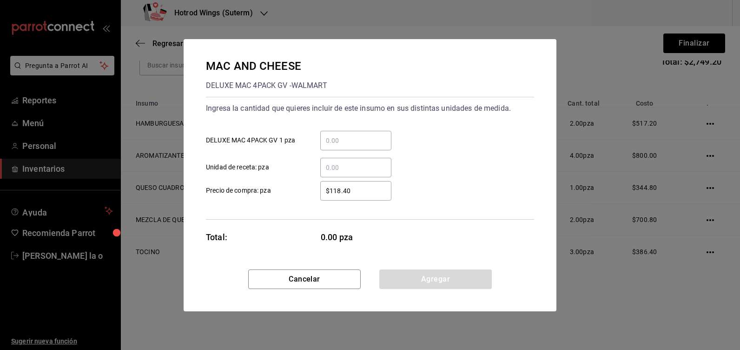
click at [333, 133] on div "​" at bounding box center [355, 141] width 71 height 20
click at [333, 135] on input "​ DELUXE MAC 4PACK GV 1 pza" at bounding box center [355, 140] width 71 height 11
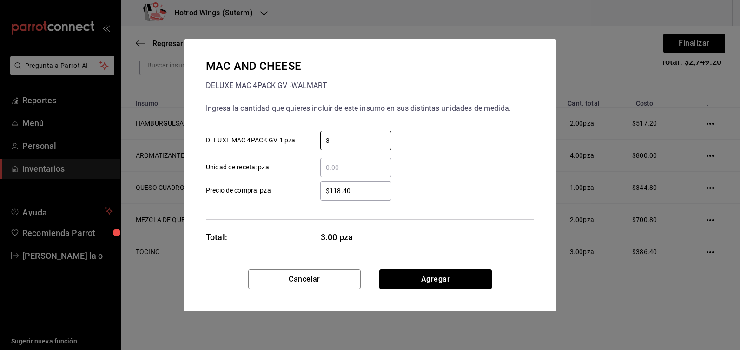
type input "3"
click at [364, 191] on input "$118.40" at bounding box center [355, 190] width 71 height 11
type input "$1"
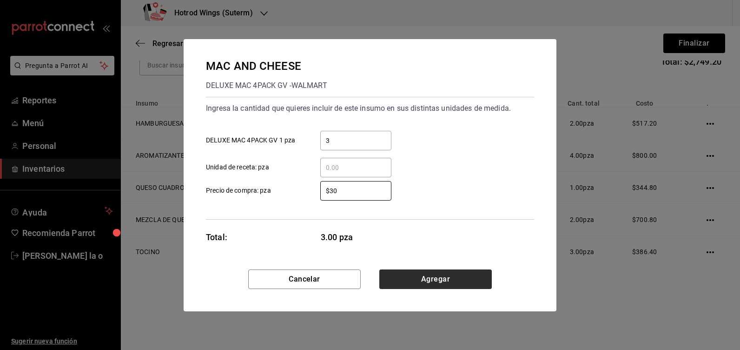
type input "$30"
click at [436, 279] on button "Agregar" at bounding box center [435, 279] width 113 height 20
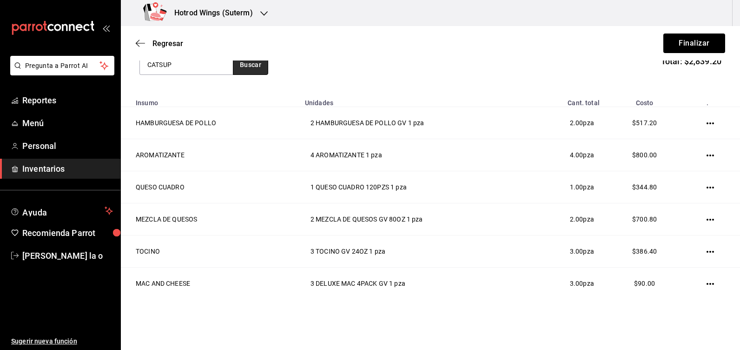
click at [257, 64] on button "Buscar" at bounding box center [250, 64] width 35 height 20
type input "C"
type input "KET"
click at [257, 64] on button "Buscar" at bounding box center [250, 64] width 35 height 20
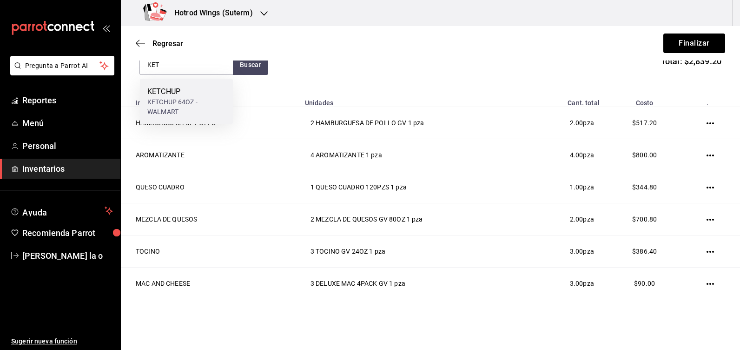
click at [190, 106] on div "KETCHUP 64OZ - WALMART" at bounding box center [186, 107] width 78 height 20
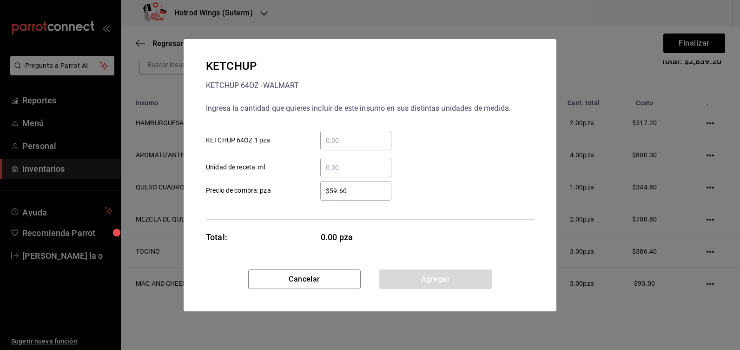
click at [334, 142] on input "​ KETCHUP 64OZ 1 pza" at bounding box center [355, 140] width 71 height 11
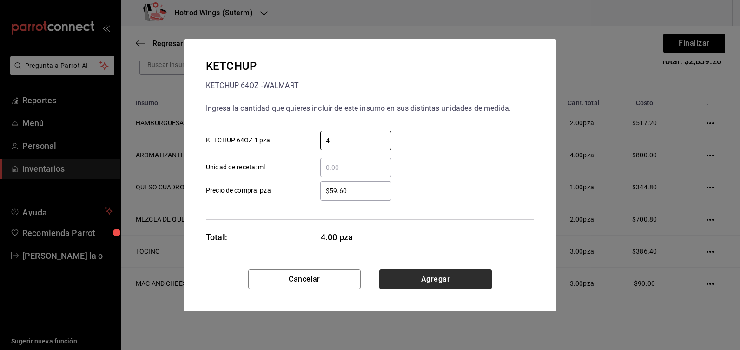
type input "4"
click at [420, 279] on button "Agregar" at bounding box center [435, 279] width 113 height 20
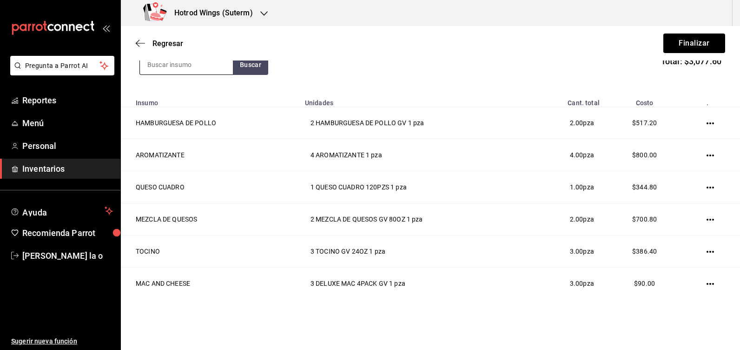
click at [166, 63] on input at bounding box center [186, 65] width 93 height 20
type input "[PERSON_NAME]"
click at [248, 64] on button "Buscar" at bounding box center [250, 64] width 35 height 20
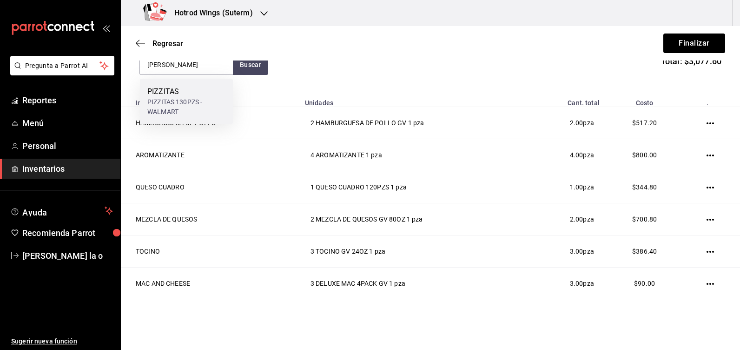
click at [193, 98] on div "PIZZITAS 130PZS - WALMART" at bounding box center [186, 107] width 78 height 20
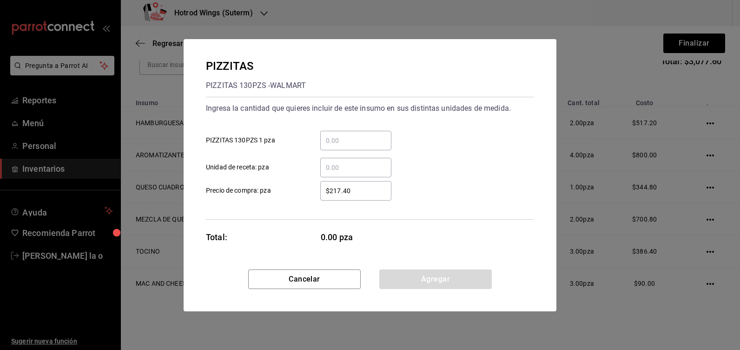
click at [351, 141] on input "​ PIZZITAS 130PZS 1 pza" at bounding box center [355, 140] width 71 height 11
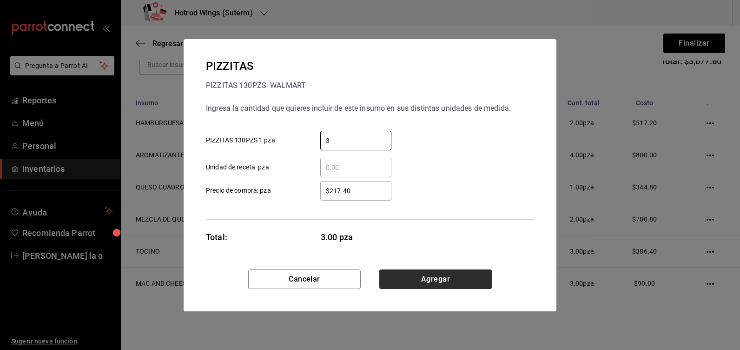
type input "3"
click at [432, 277] on button "Agregar" at bounding box center [435, 279] width 113 height 20
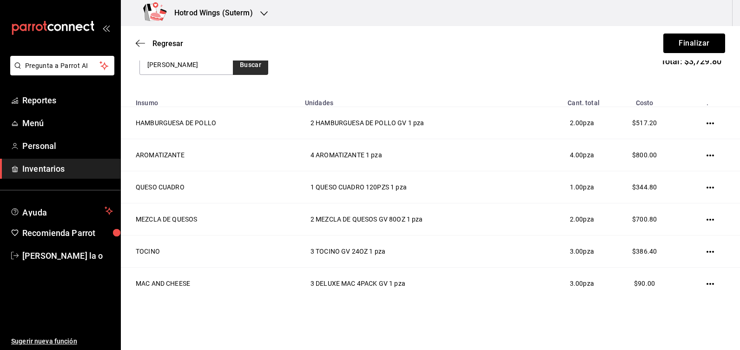
type input "[PERSON_NAME]"
click at [246, 65] on button "Buscar" at bounding box center [250, 64] width 35 height 20
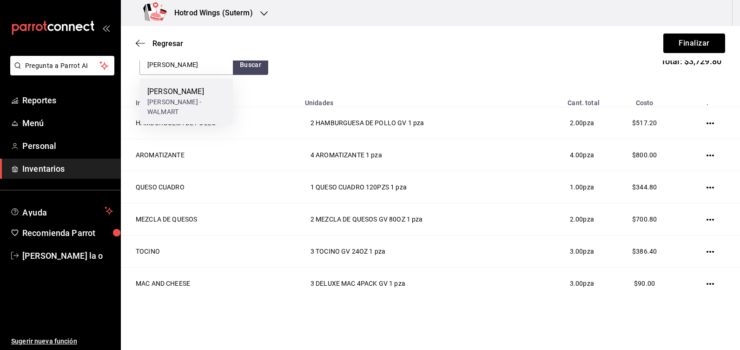
click at [217, 95] on div "[PERSON_NAME]" at bounding box center [186, 91] width 78 height 11
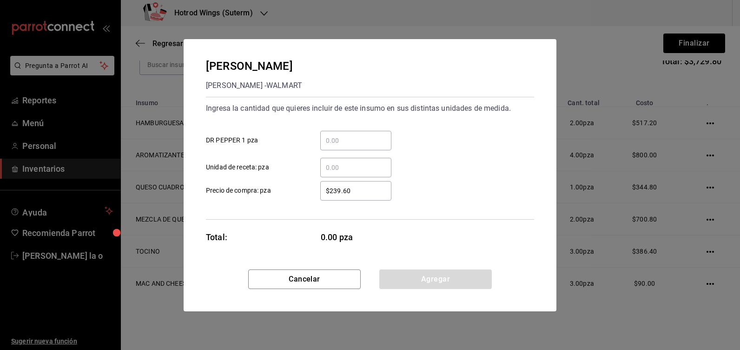
click at [341, 141] on input "​ DR PEPPER 1 pza" at bounding box center [355, 140] width 71 height 11
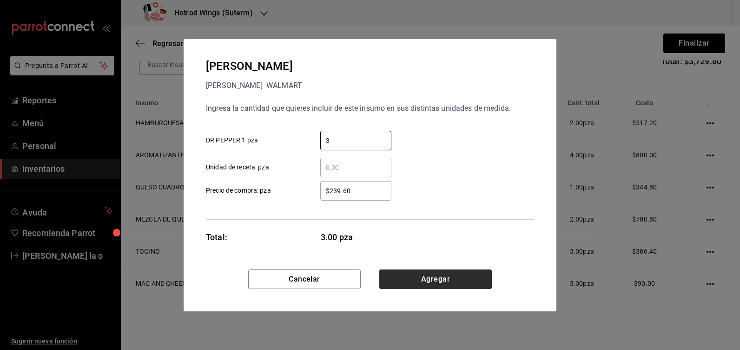
type input "3"
click at [439, 277] on button "Agregar" at bounding box center [435, 279] width 113 height 20
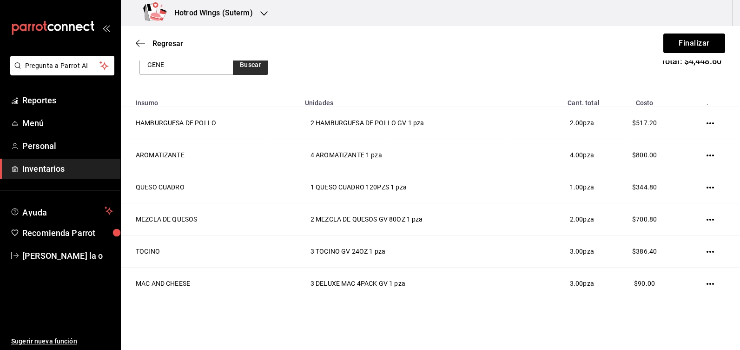
type input "GENE"
click at [256, 63] on button "Buscar" at bounding box center [250, 64] width 35 height 20
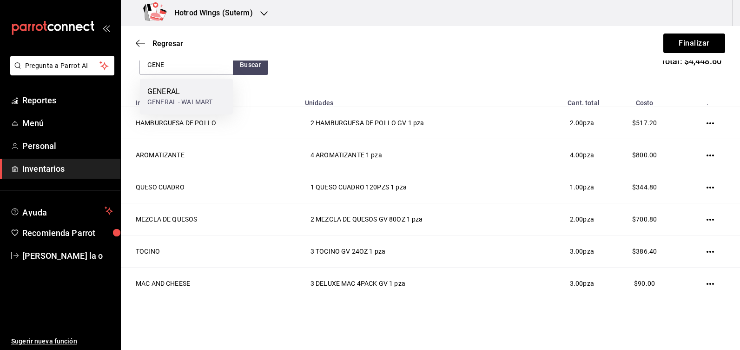
click at [199, 93] on div "GENERAL" at bounding box center [179, 91] width 65 height 11
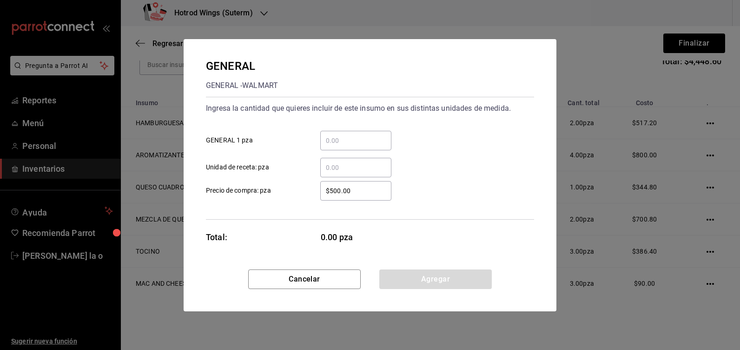
click at [354, 142] on input "​ GENERAL 1 pza" at bounding box center [355, 140] width 71 height 11
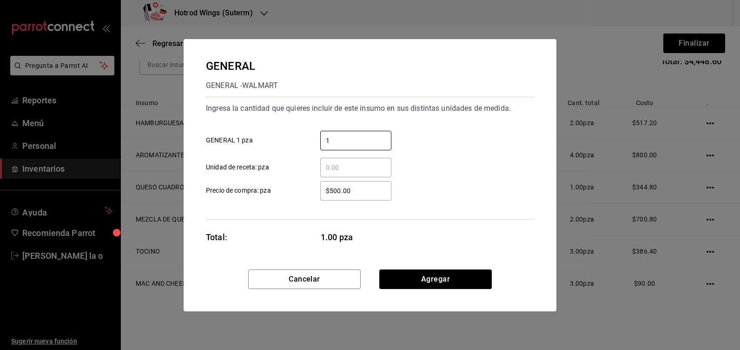
type input "1"
click at [362, 194] on input "$500.00" at bounding box center [355, 190] width 71 height 11
type input "$5"
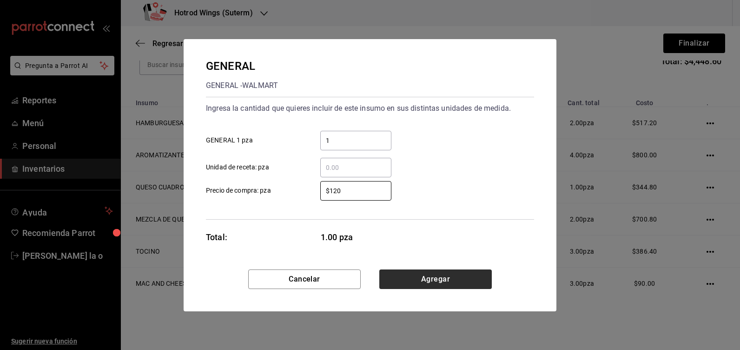
type input "$120"
click at [437, 283] on button "Agregar" at bounding box center [435, 279] width 113 height 20
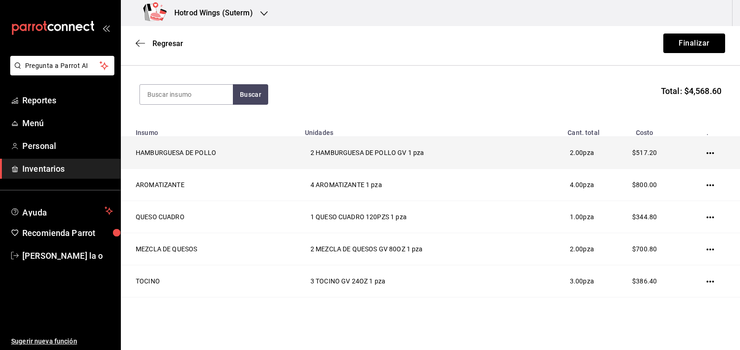
scroll to position [93, 0]
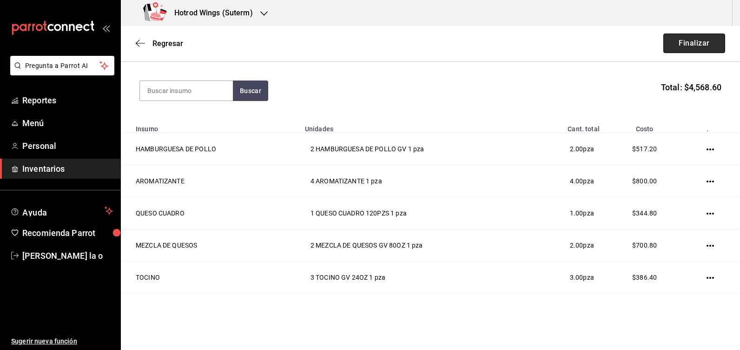
click at [698, 41] on button "Finalizar" at bounding box center [694, 43] width 62 height 20
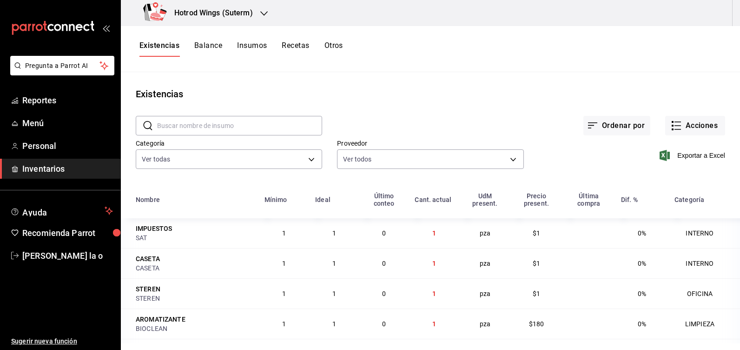
click at [264, 11] on icon "button" at bounding box center [263, 13] width 7 height 7
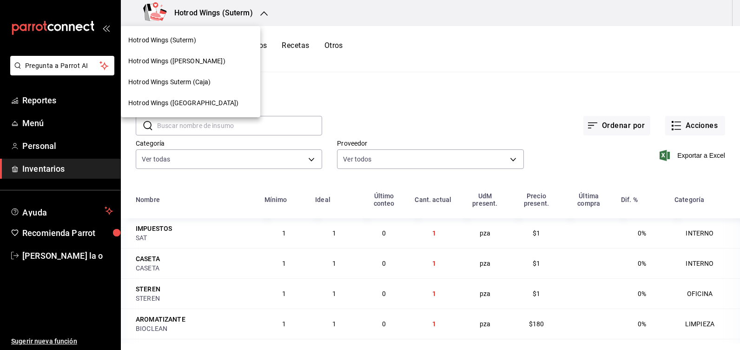
click at [193, 60] on span "Hotrod Wings ([PERSON_NAME])" at bounding box center [176, 61] width 97 height 10
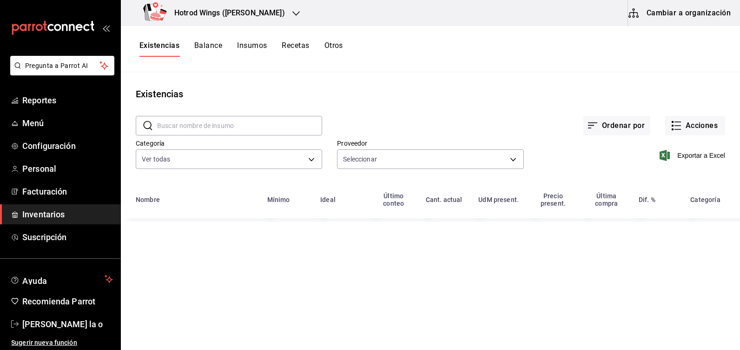
type input "efdd88d2-af76-46cf-8210-f6d0a808d7c7,c6b24a1f-247b-4ce6-934c-0bc58a83f1e3,ad8d0…"
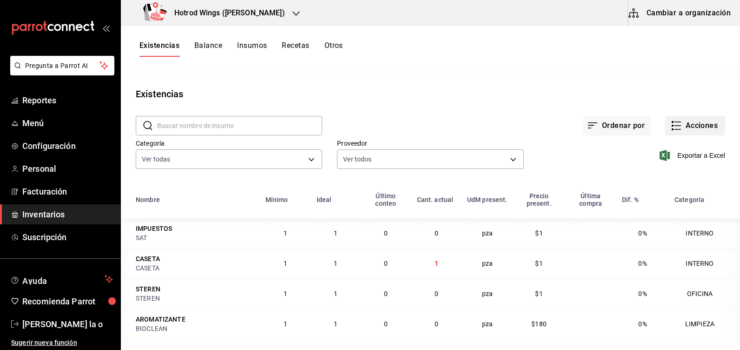
click at [690, 128] on button "Acciones" at bounding box center [695, 126] width 60 height 20
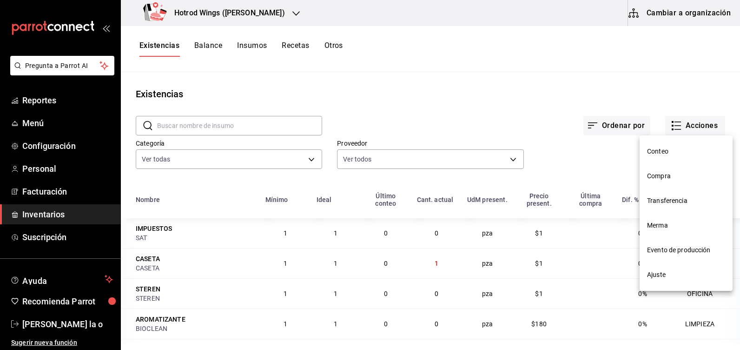
click at [681, 182] on li "Compra" at bounding box center [686, 176] width 93 height 25
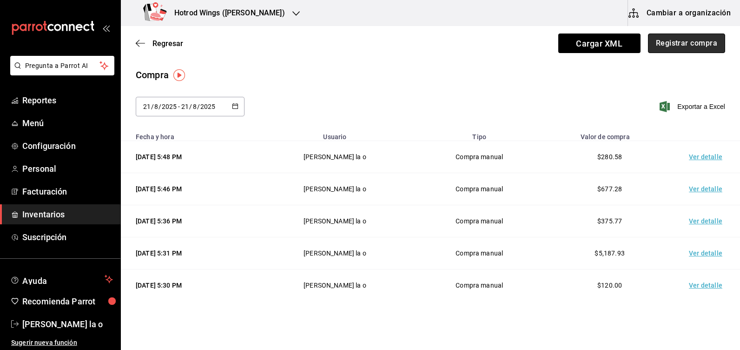
click at [671, 41] on button "Registrar compra" at bounding box center [686, 43] width 77 height 20
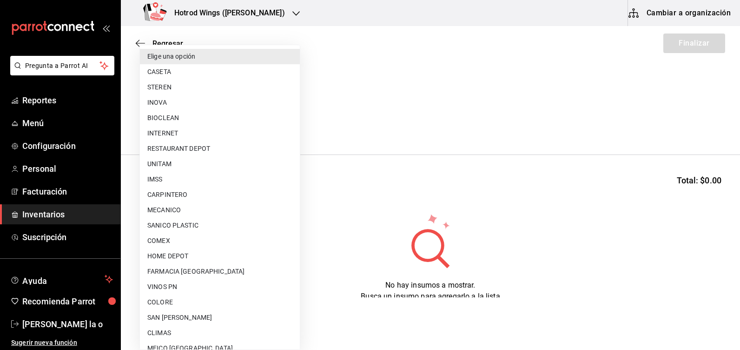
click at [290, 125] on body "Pregunta a Parrot AI Reportes Menú Configuración Personal Facturación Inventari…" at bounding box center [370, 148] width 740 height 297
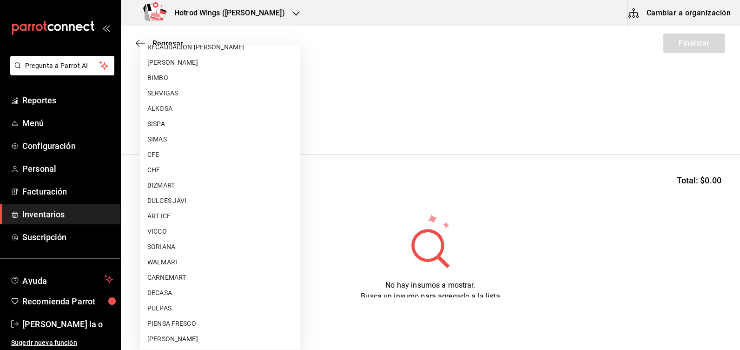
scroll to position [624, 0]
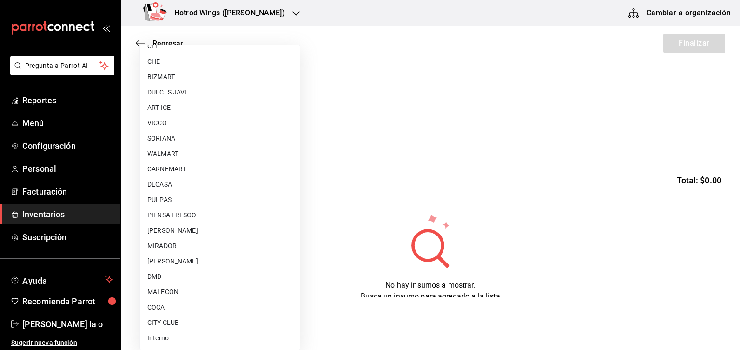
click at [174, 154] on li "WALMART" at bounding box center [220, 153] width 160 height 15
type input "d47c196f-dbcf-4c28-b957-5196d380472f"
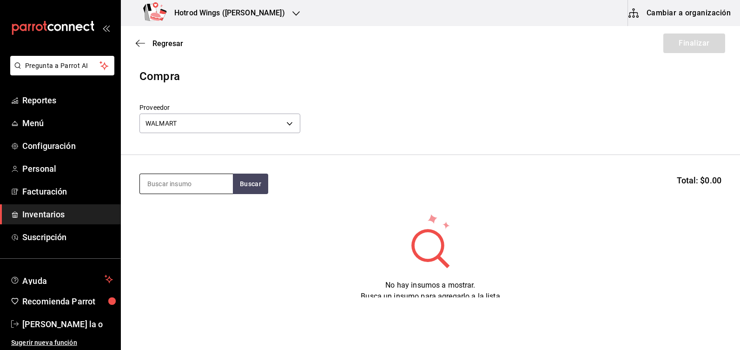
click at [194, 185] on input at bounding box center [186, 184] width 93 height 20
type input "POLLO"
click at [245, 183] on button "Buscar" at bounding box center [250, 183] width 35 height 20
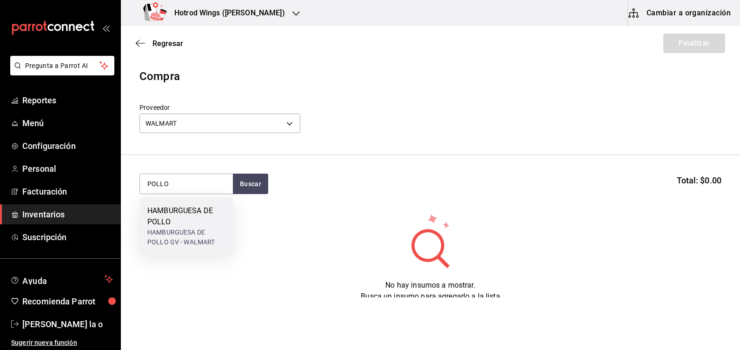
click at [200, 221] on div "HAMBURGUESA DE POLLO" at bounding box center [186, 216] width 78 height 22
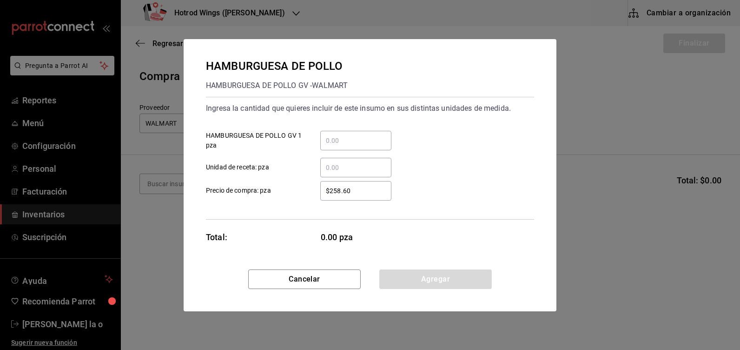
click at [338, 142] on input "​ HAMBURGUESA DE POLLO GV 1 pza" at bounding box center [355, 140] width 71 height 11
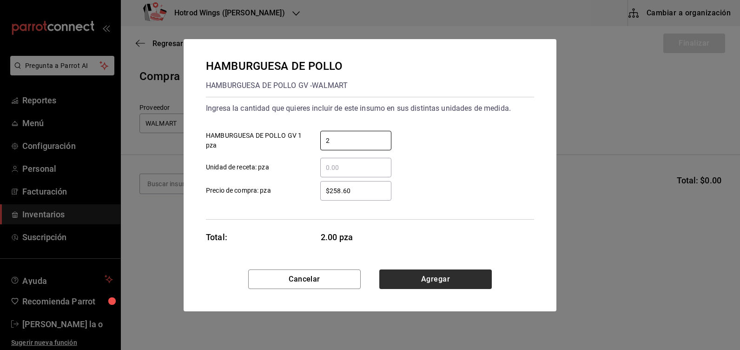
type input "2"
click at [417, 272] on button "Agregar" at bounding box center [435, 279] width 113 height 20
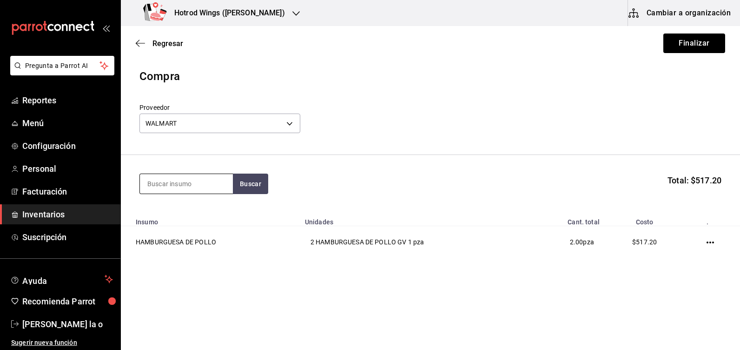
click at [166, 184] on input at bounding box center [186, 184] width 93 height 20
type input "QUESO"
click at [260, 186] on button "Buscar" at bounding box center [250, 183] width 35 height 20
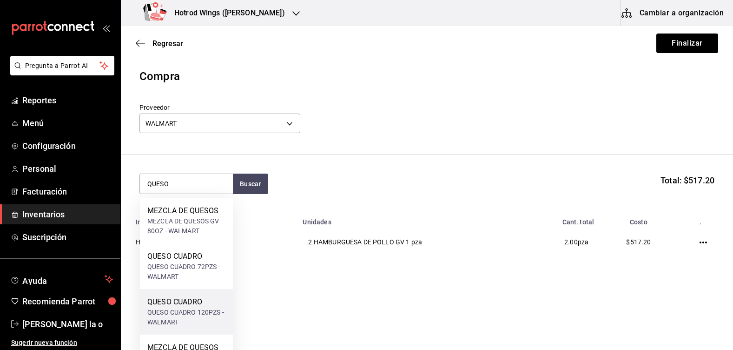
click at [203, 303] on div "QUESO CUADRO" at bounding box center [186, 301] width 78 height 11
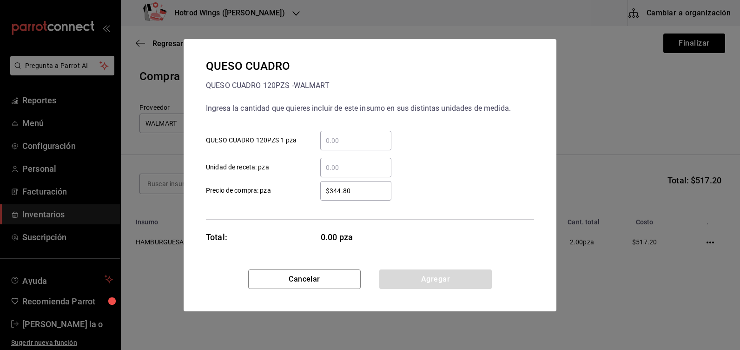
click at [327, 141] on input "​ QUESO CUADRO 120PZS 1 pza" at bounding box center [355, 140] width 71 height 11
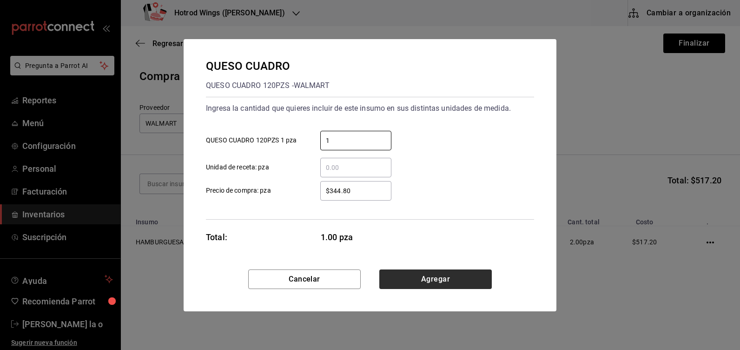
type input "1"
click at [452, 280] on button "Agregar" at bounding box center [435, 279] width 113 height 20
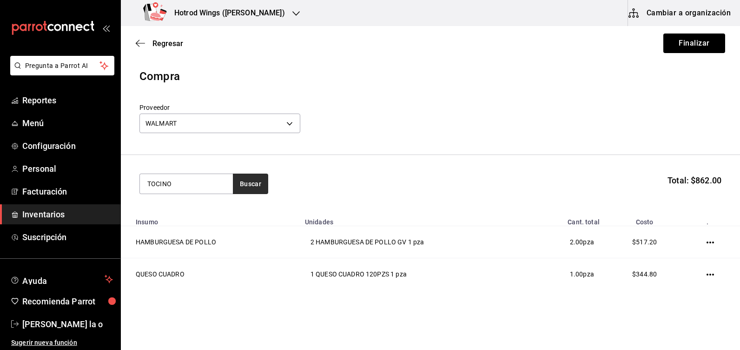
type input "TOCINO"
click at [251, 185] on button "Buscar" at bounding box center [250, 183] width 35 height 20
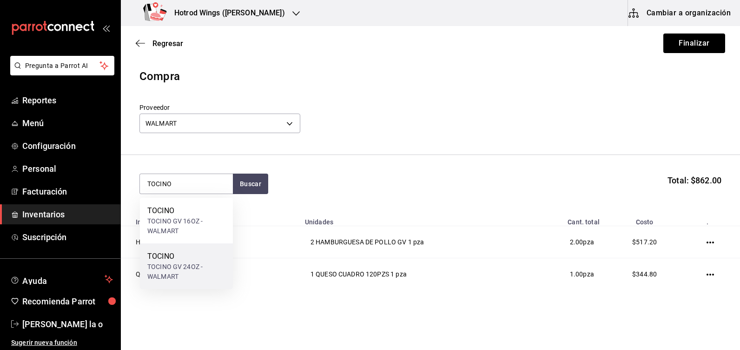
click at [179, 281] on div "TOCINO GV 24OZ - WALMART" at bounding box center [186, 272] width 78 height 20
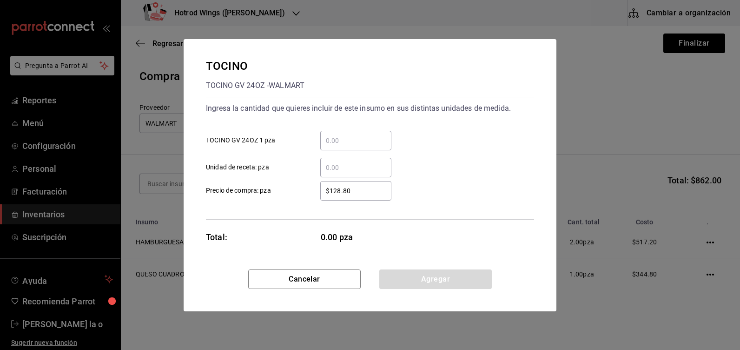
click at [334, 140] on input "​ TOCINO GV 24OZ 1 pza" at bounding box center [355, 140] width 71 height 11
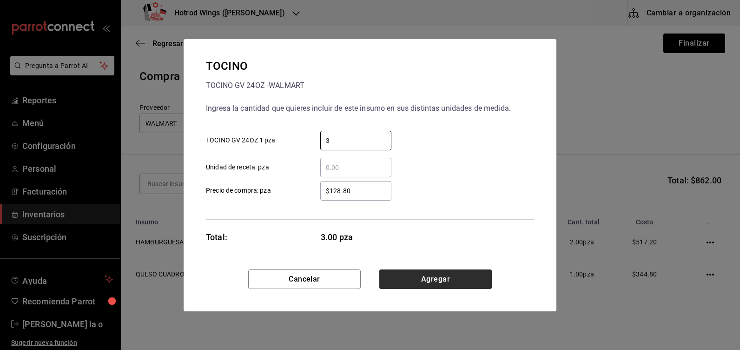
type input "3"
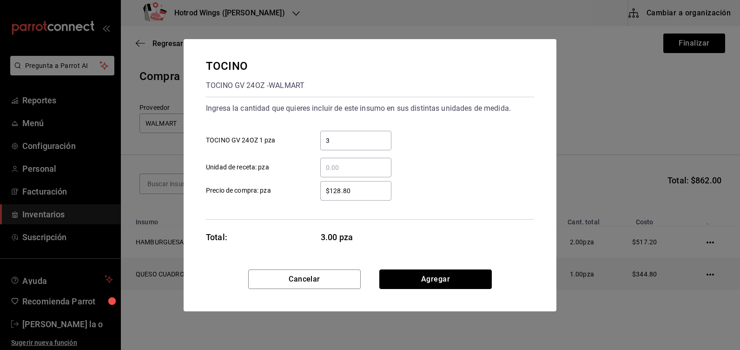
drag, startPoint x: 424, startPoint y: 279, endPoint x: 427, endPoint y: 274, distance: 5.7
click at [424, 278] on button "Agregar" at bounding box center [435, 279] width 113 height 20
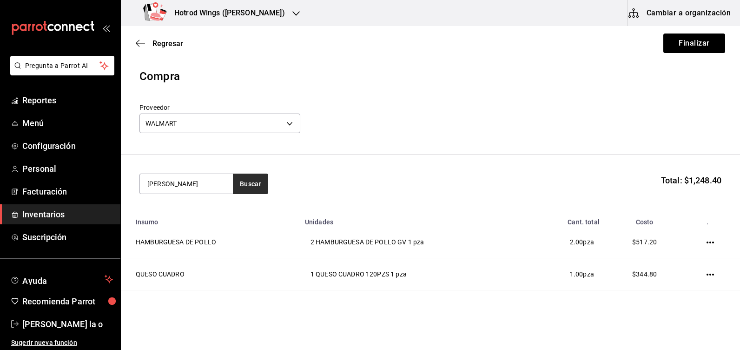
type input "[PERSON_NAME]"
click at [247, 183] on button "Buscar" at bounding box center [250, 183] width 35 height 20
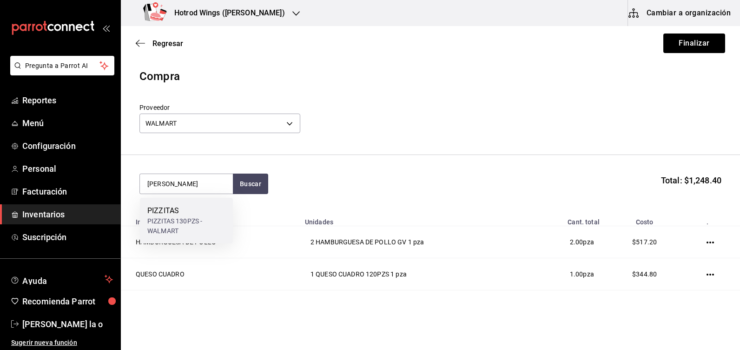
click at [184, 212] on div "PIZZITAS" at bounding box center [186, 210] width 78 height 11
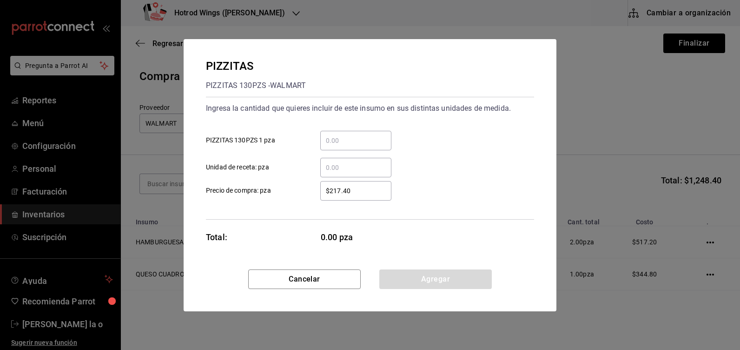
click at [340, 137] on input "​ PIZZITAS 130PZS 1 pza" at bounding box center [355, 140] width 71 height 11
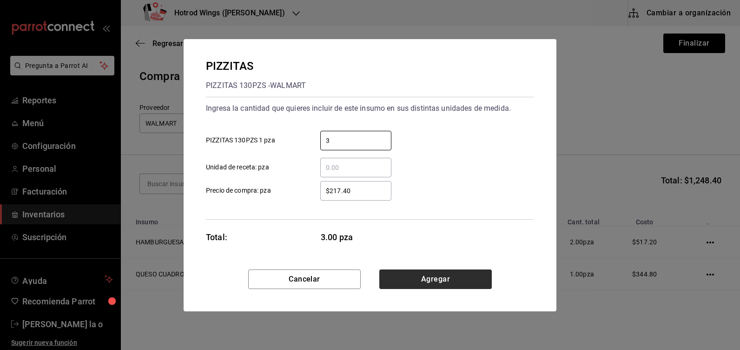
type input "3"
click at [468, 282] on button "Agregar" at bounding box center [435, 279] width 113 height 20
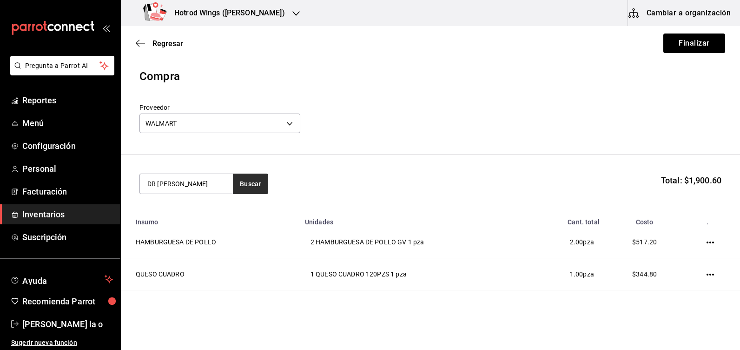
type input "[PERSON_NAME]"
click at [245, 184] on button "Buscar" at bounding box center [250, 183] width 35 height 20
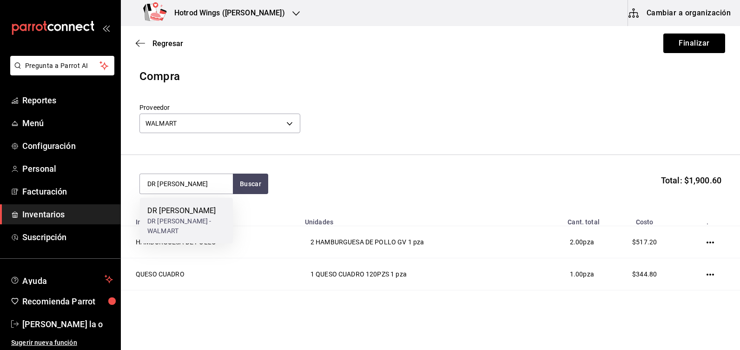
click at [188, 227] on div "DR PEPPER DR PEPPER - WALMART" at bounding box center [186, 221] width 93 height 46
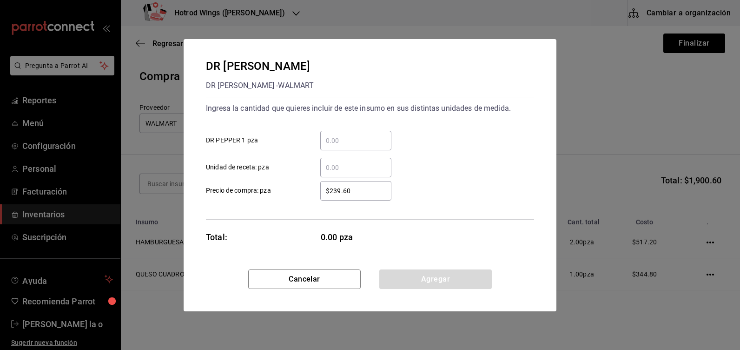
click at [336, 133] on div "​" at bounding box center [355, 141] width 71 height 20
click at [336, 135] on input "​ DR PEPPER 1 pza" at bounding box center [355, 140] width 71 height 11
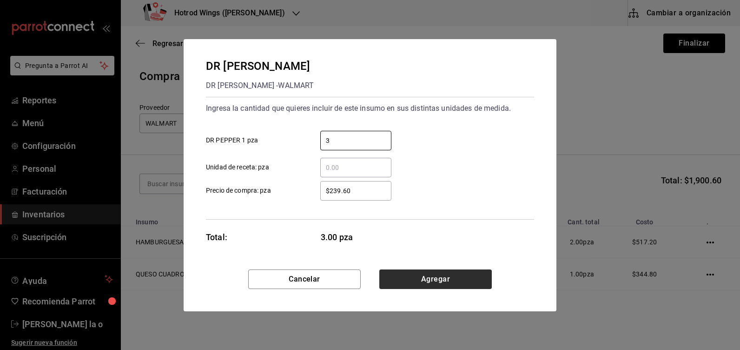
type input "3"
click at [427, 269] on button "Agregar" at bounding box center [435, 279] width 113 height 20
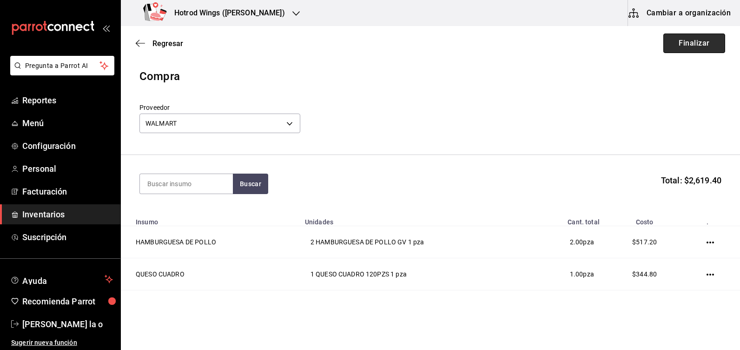
click at [698, 46] on button "Finalizar" at bounding box center [694, 43] width 62 height 20
